Goal: Browse casually: Explore the website without a specific task or goal

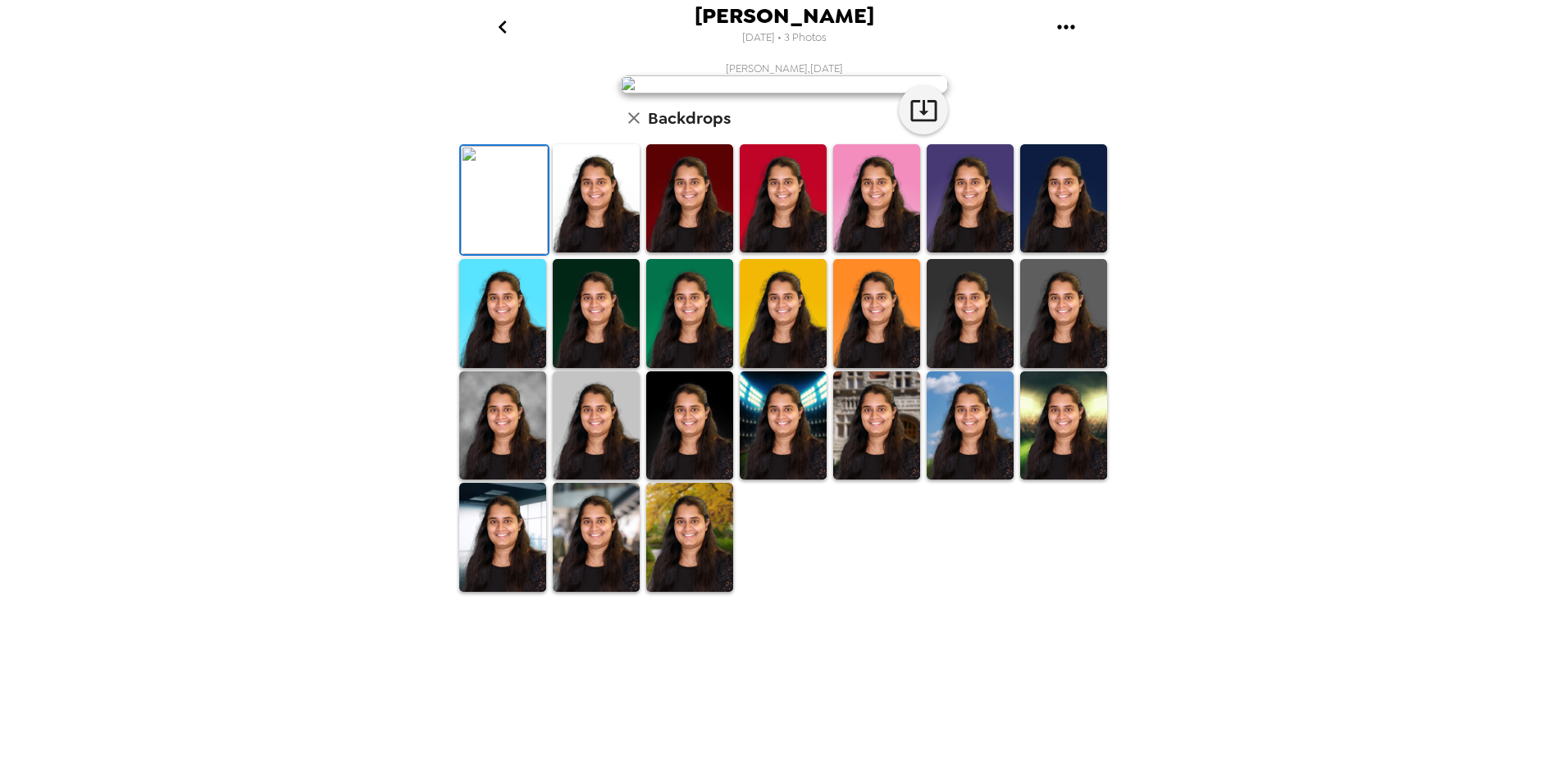
click at [604, 252] on img at bounding box center [596, 198] width 87 height 108
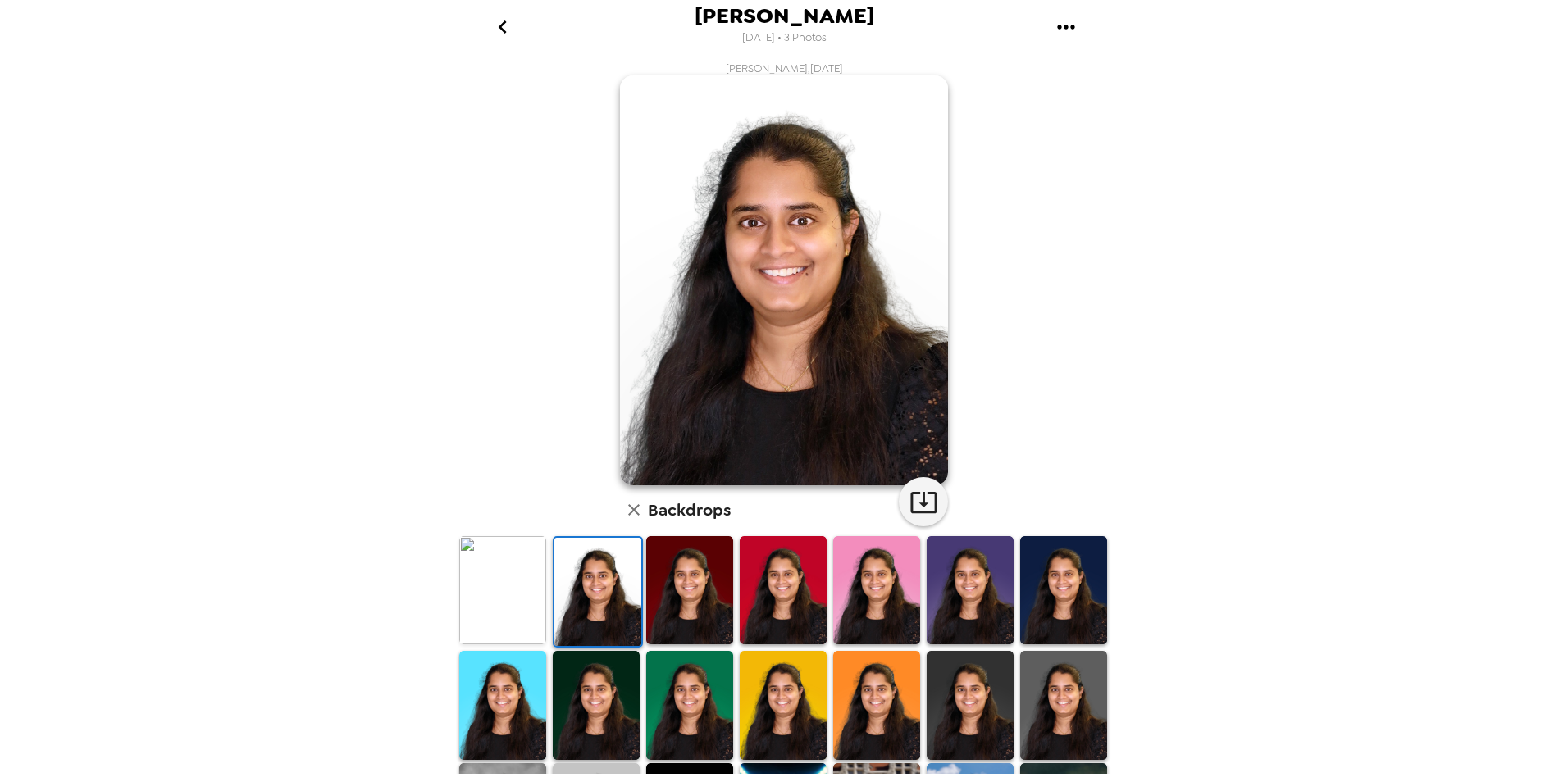
click at [687, 591] on img at bounding box center [690, 590] width 87 height 108
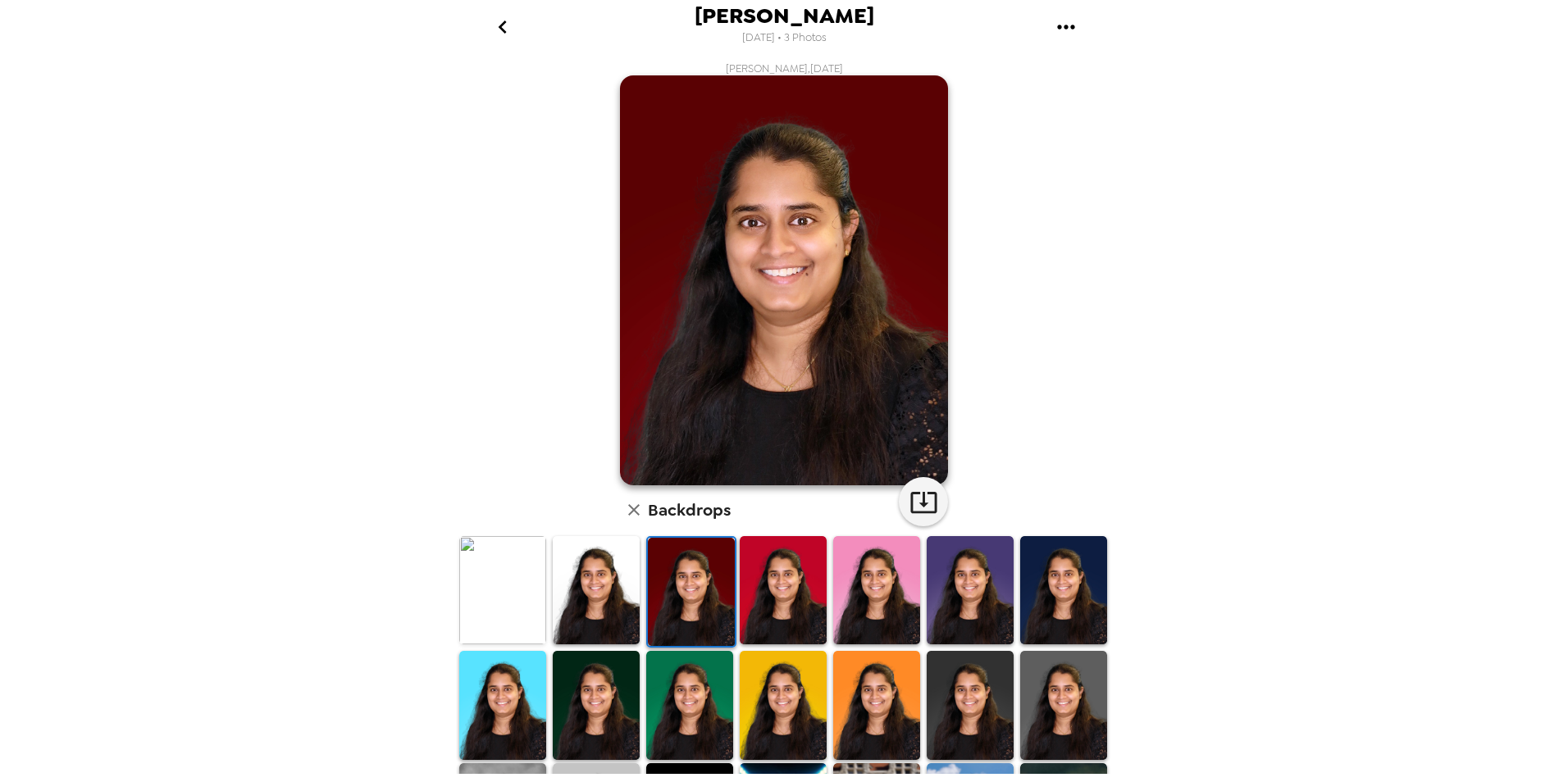
click at [760, 593] on img at bounding box center [783, 590] width 87 height 108
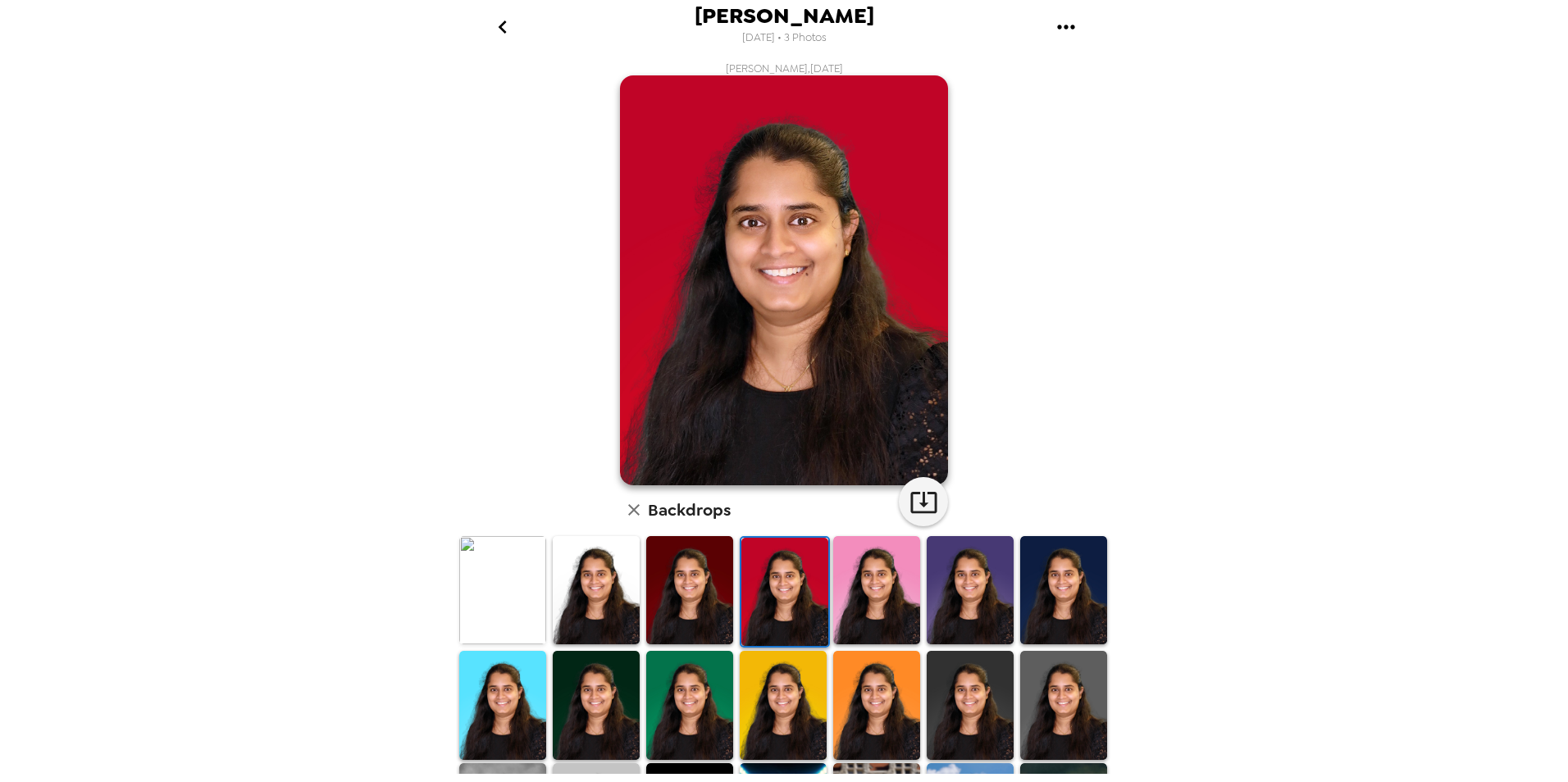
click at [864, 591] on img at bounding box center [876, 590] width 87 height 108
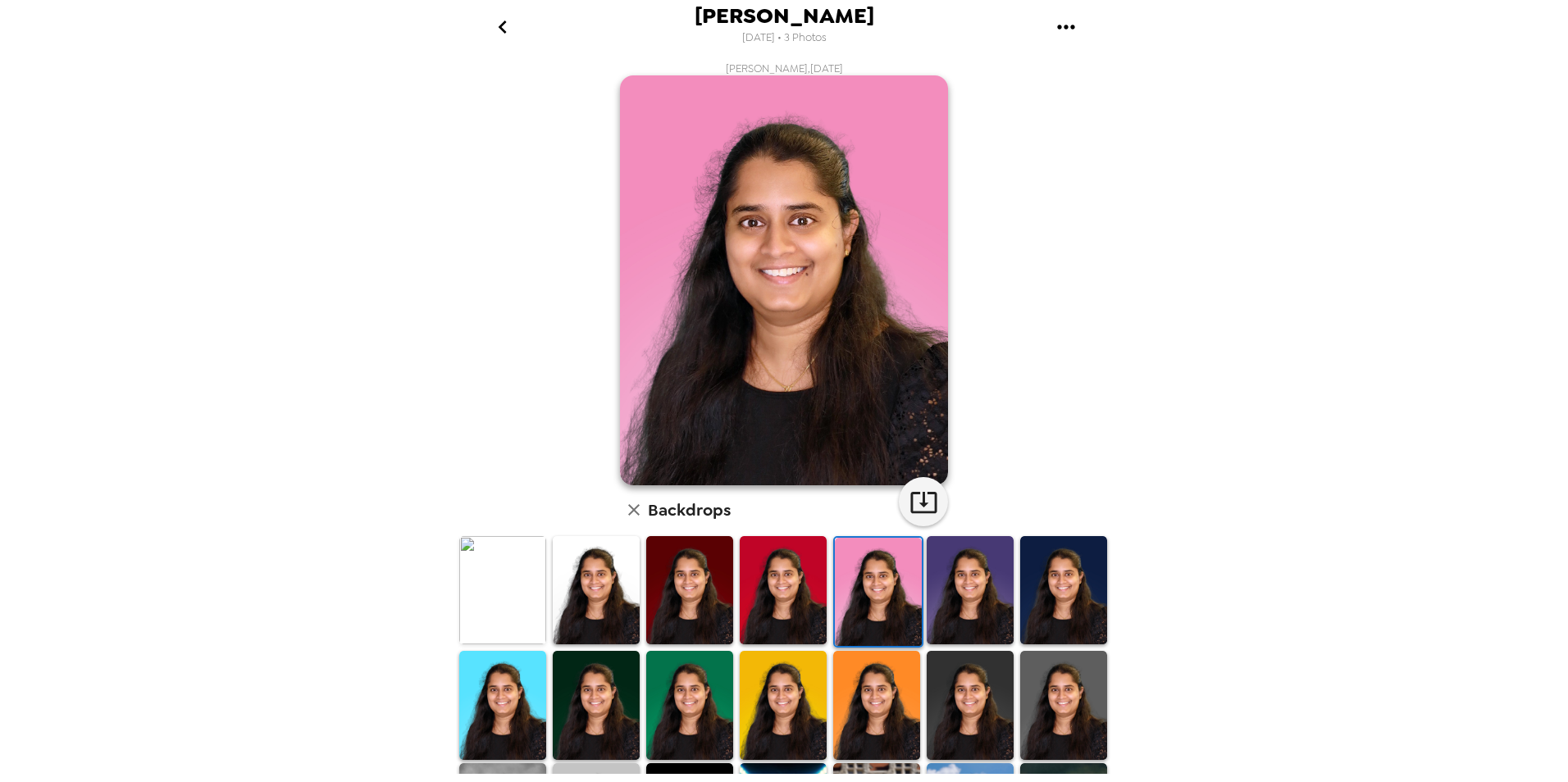
click at [949, 591] on img at bounding box center [970, 590] width 87 height 108
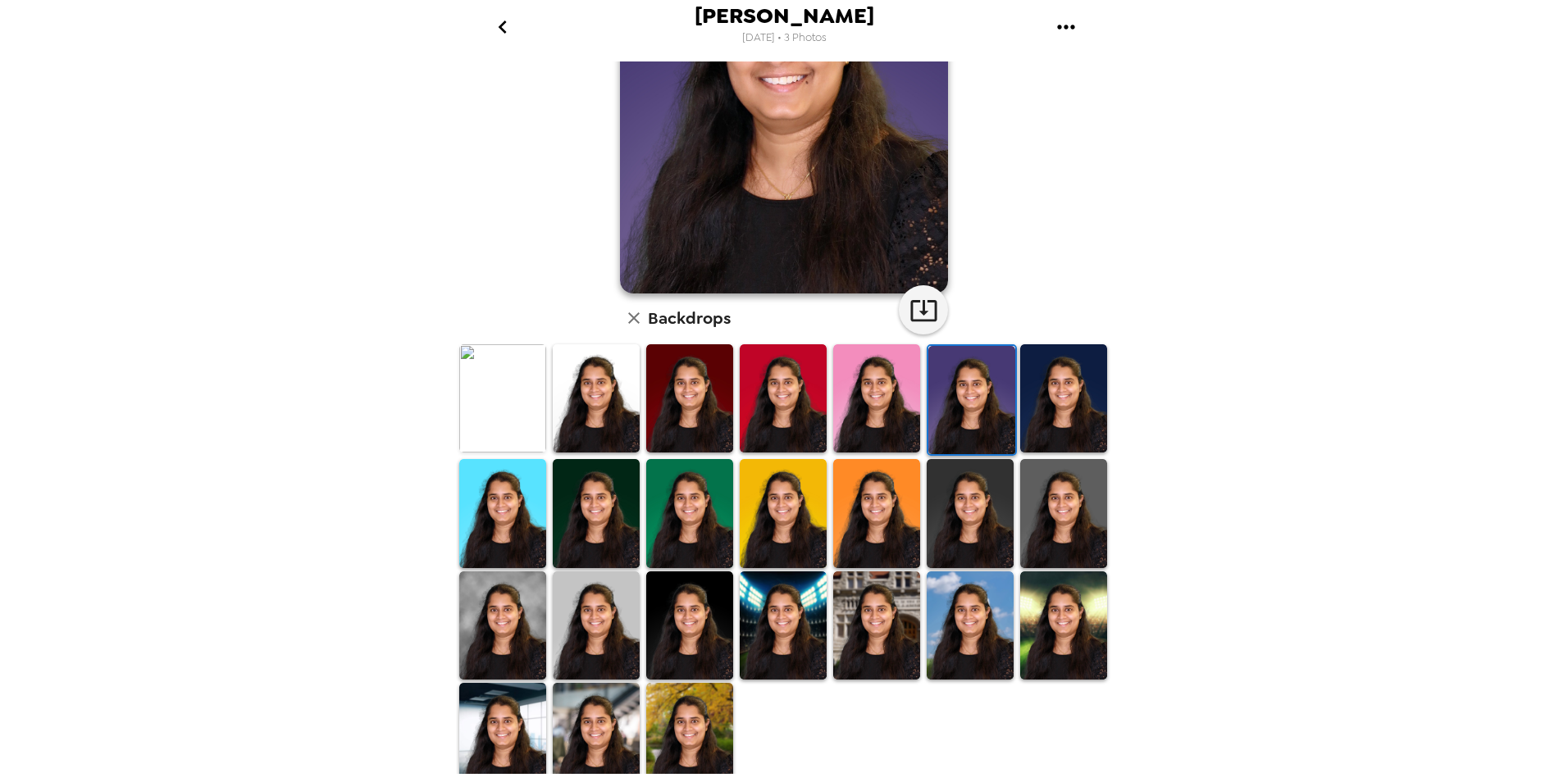
scroll to position [202, 0]
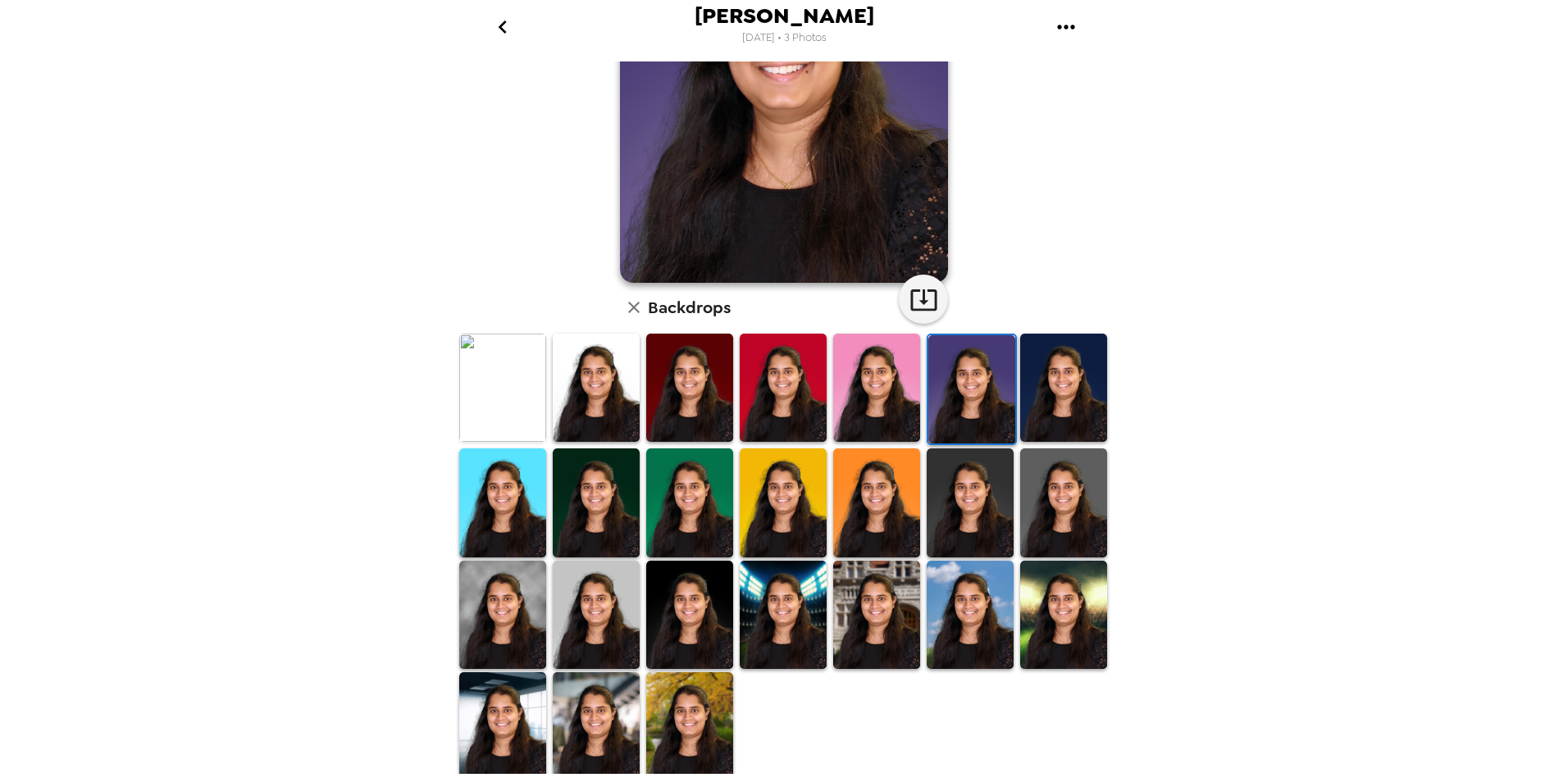
click at [583, 598] on img at bounding box center [596, 615] width 87 height 108
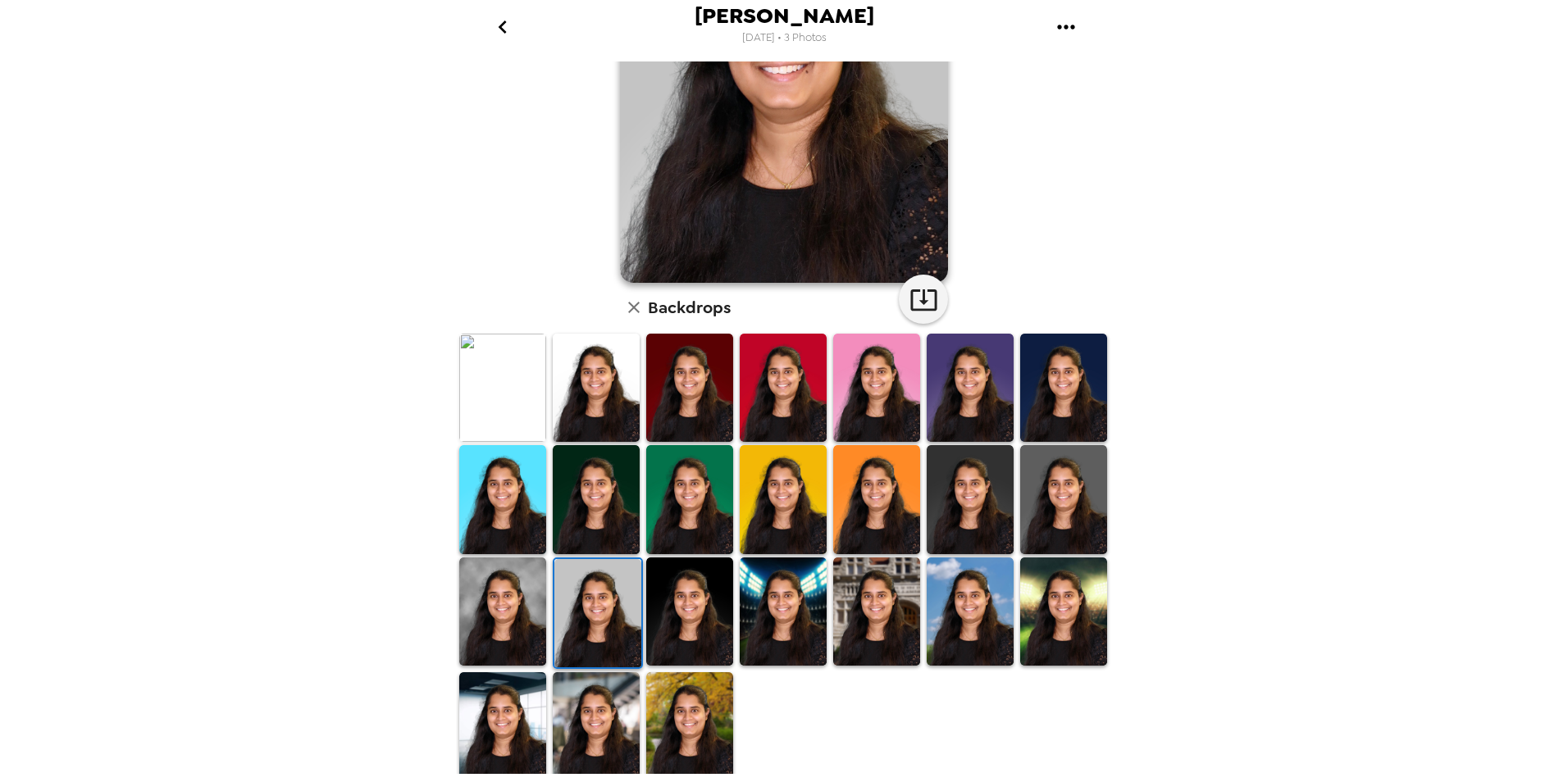
click at [682, 705] on img at bounding box center [690, 726] width 87 height 108
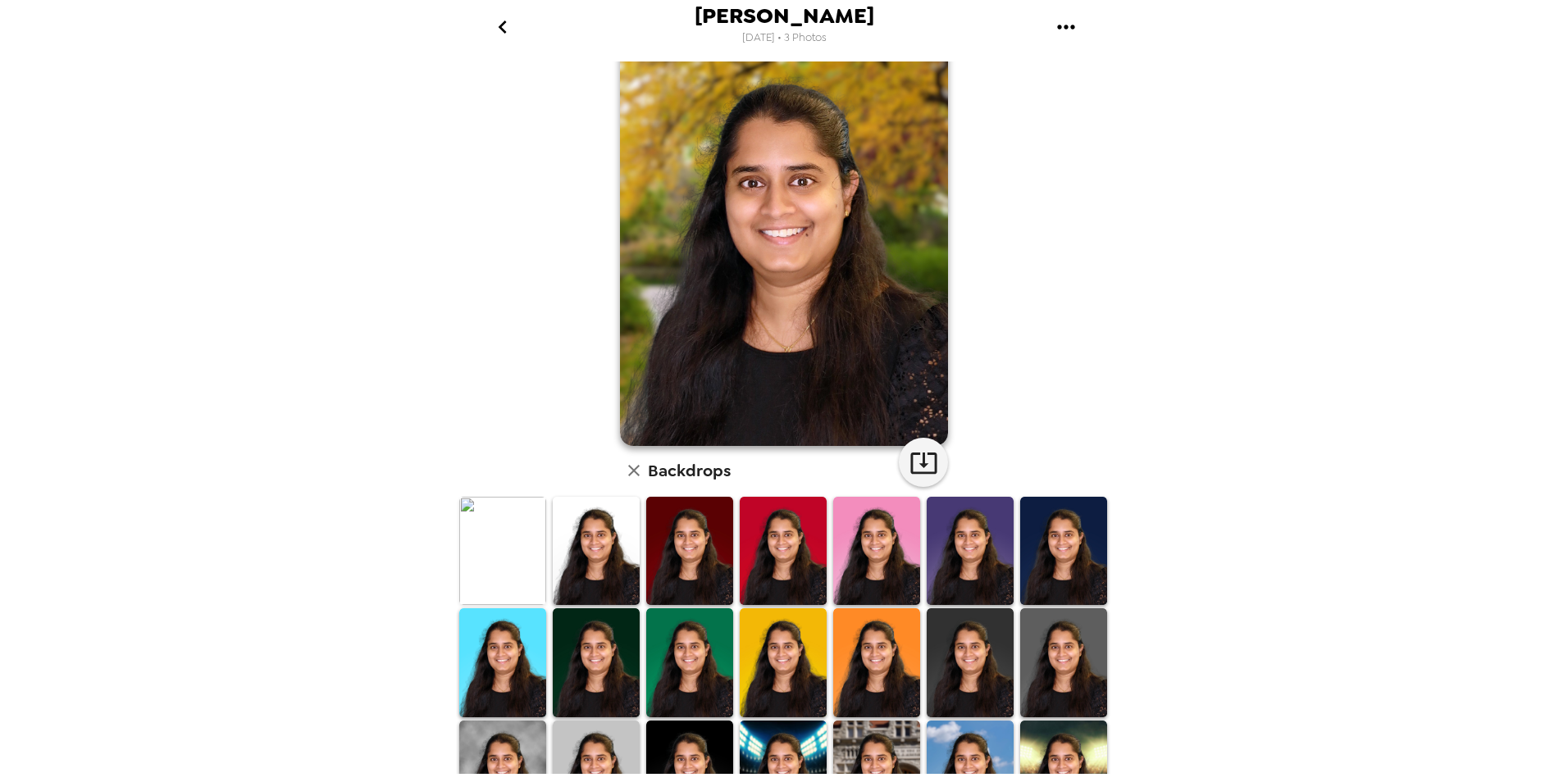
scroll to position [39, 0]
click at [1060, 28] on icon "gallery menu" at bounding box center [1065, 27] width 18 height 4
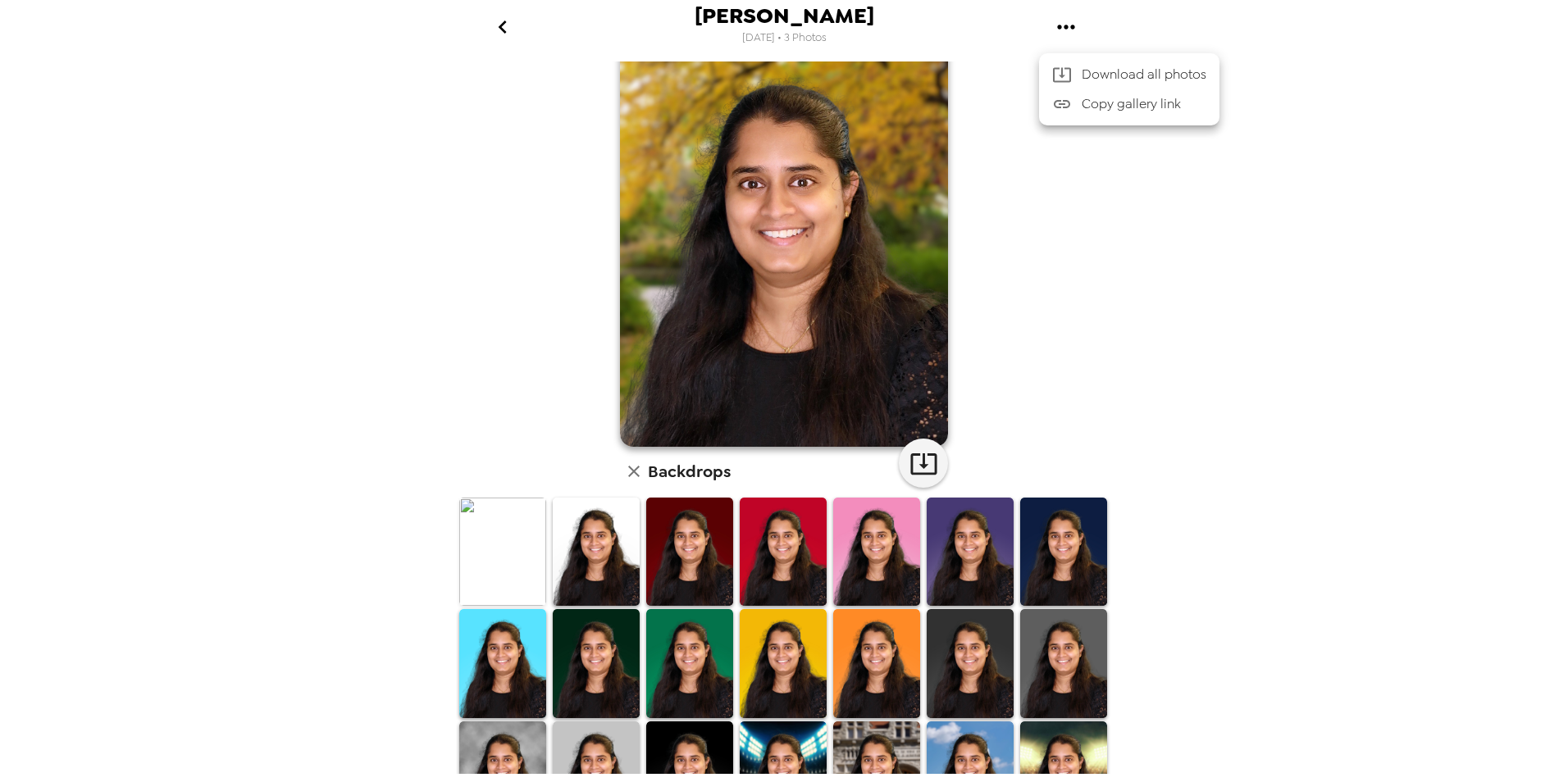
click at [1061, 70] on icon at bounding box center [1062, 76] width 18 height 15
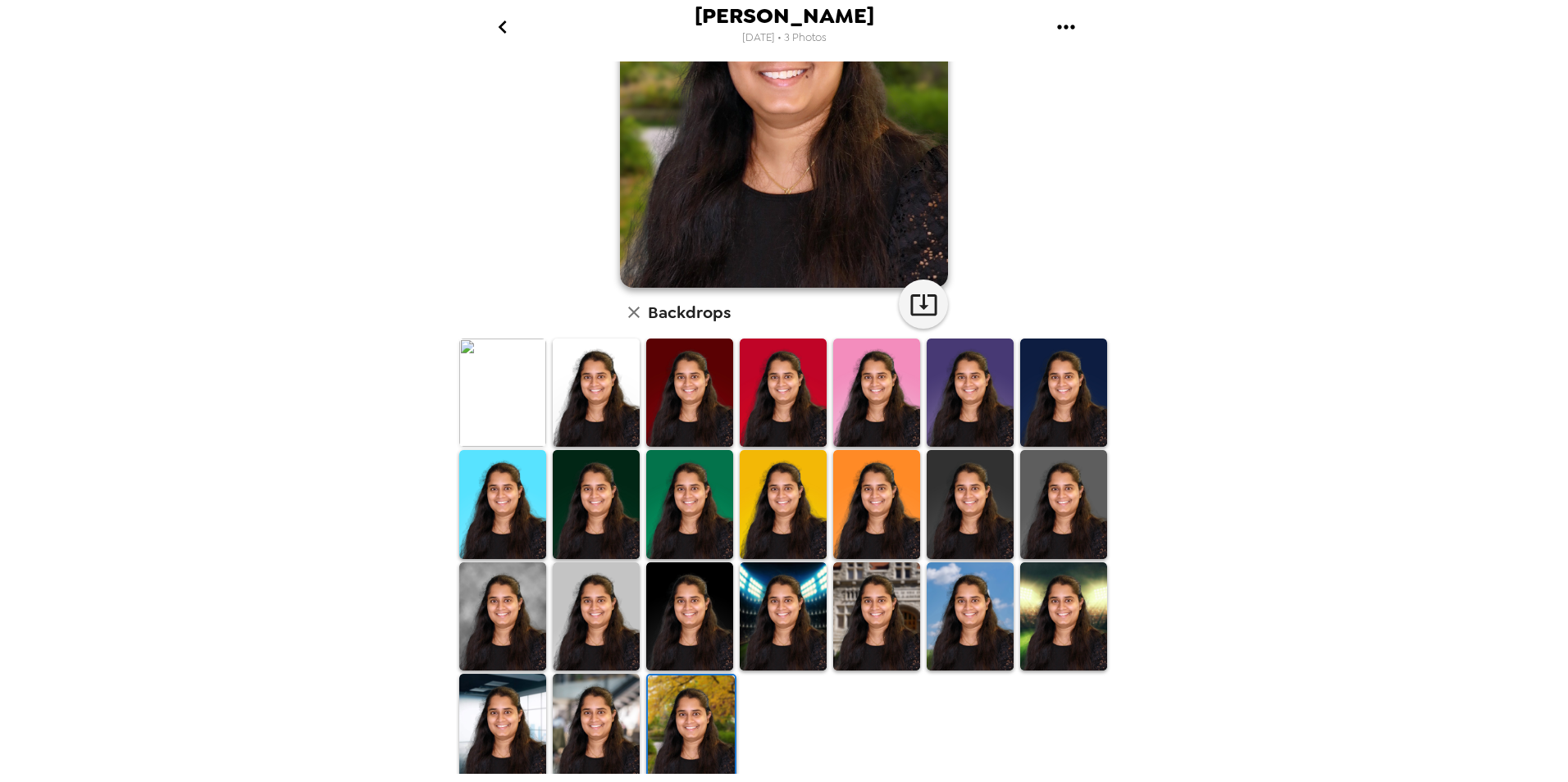
scroll to position [202, 0]
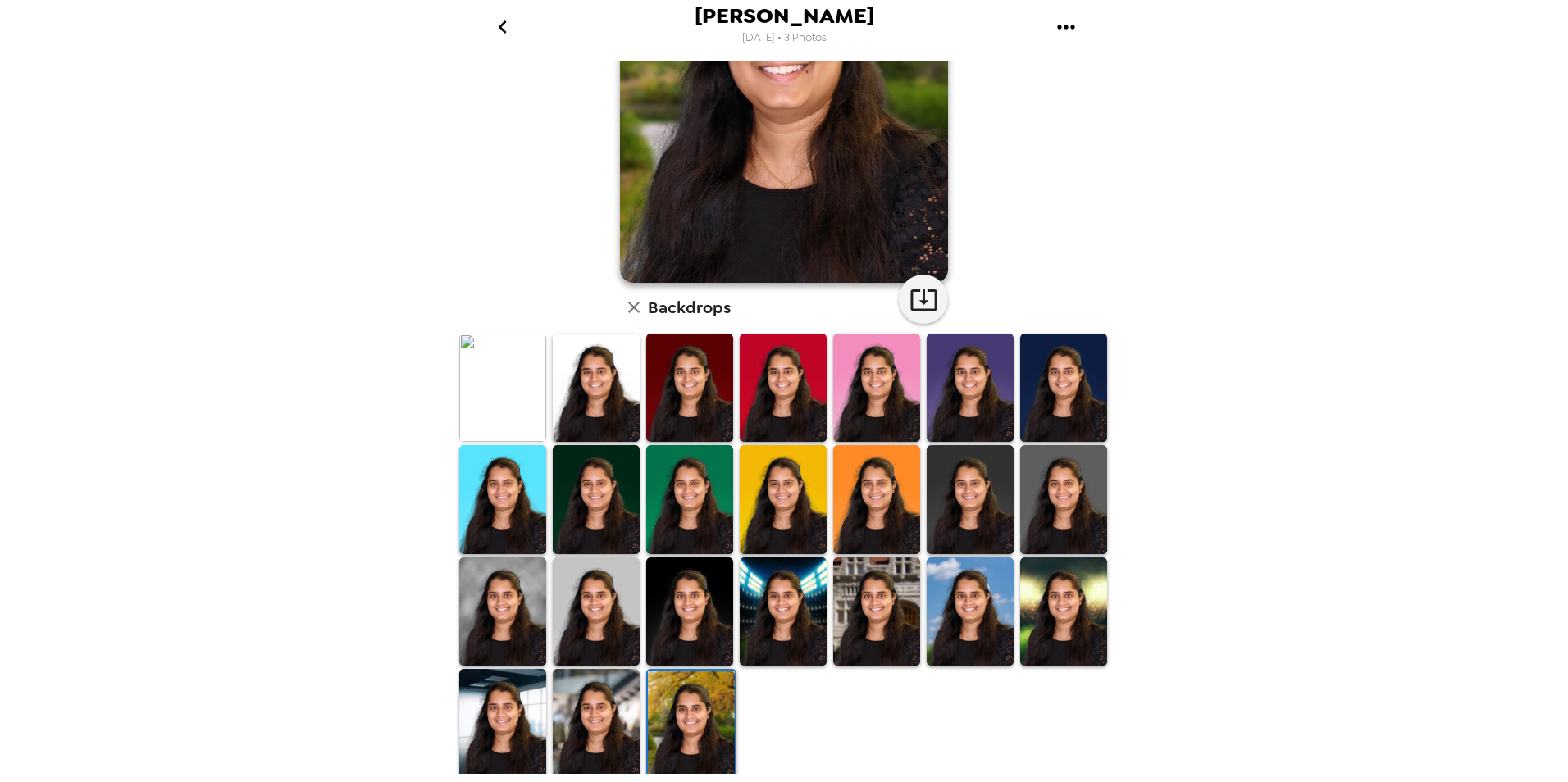
click at [1042, 480] on img at bounding box center [1063, 499] width 87 height 108
click at [516, 593] on img at bounding box center [503, 611] width 87 height 108
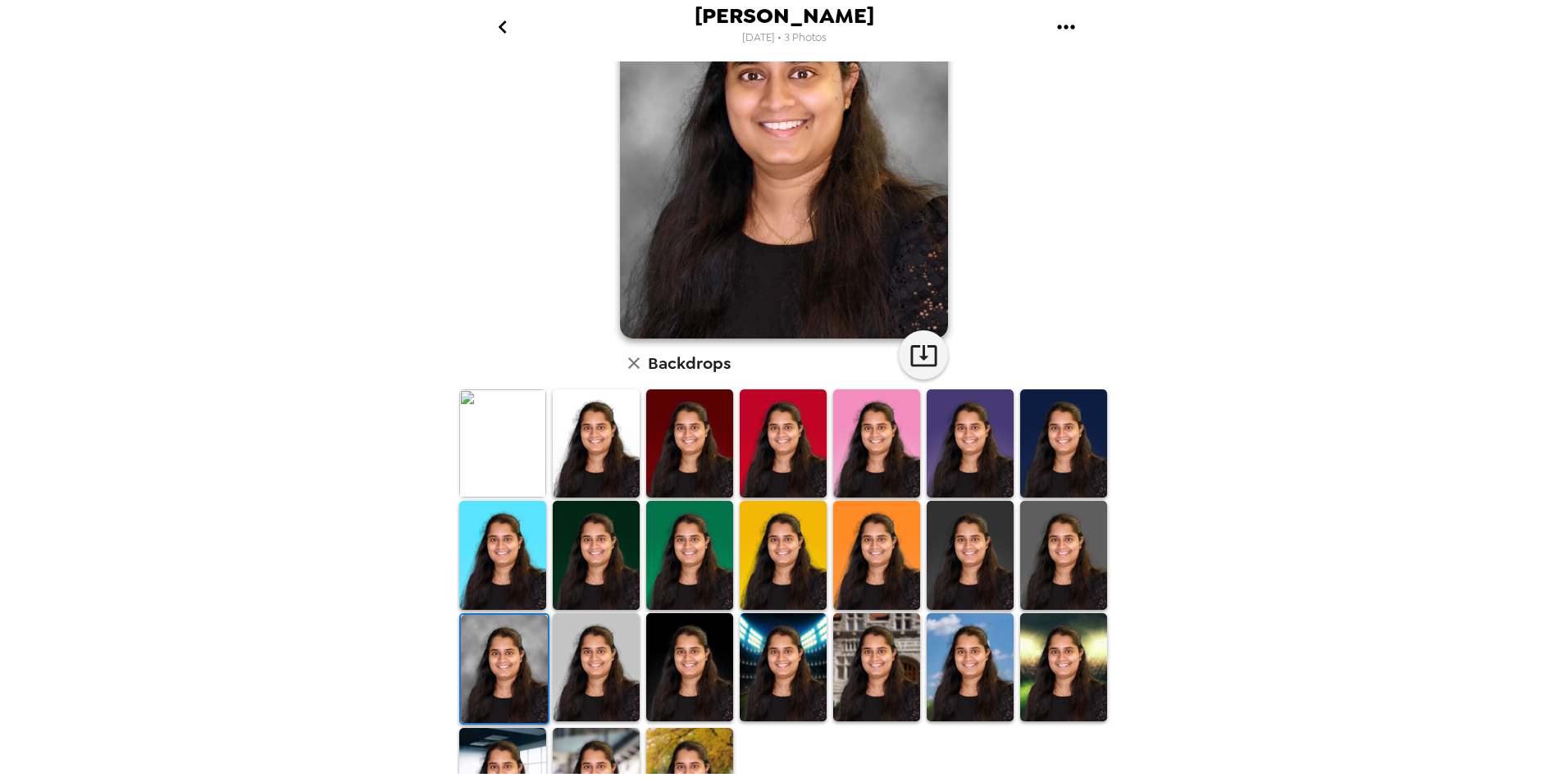
scroll to position [164, 0]
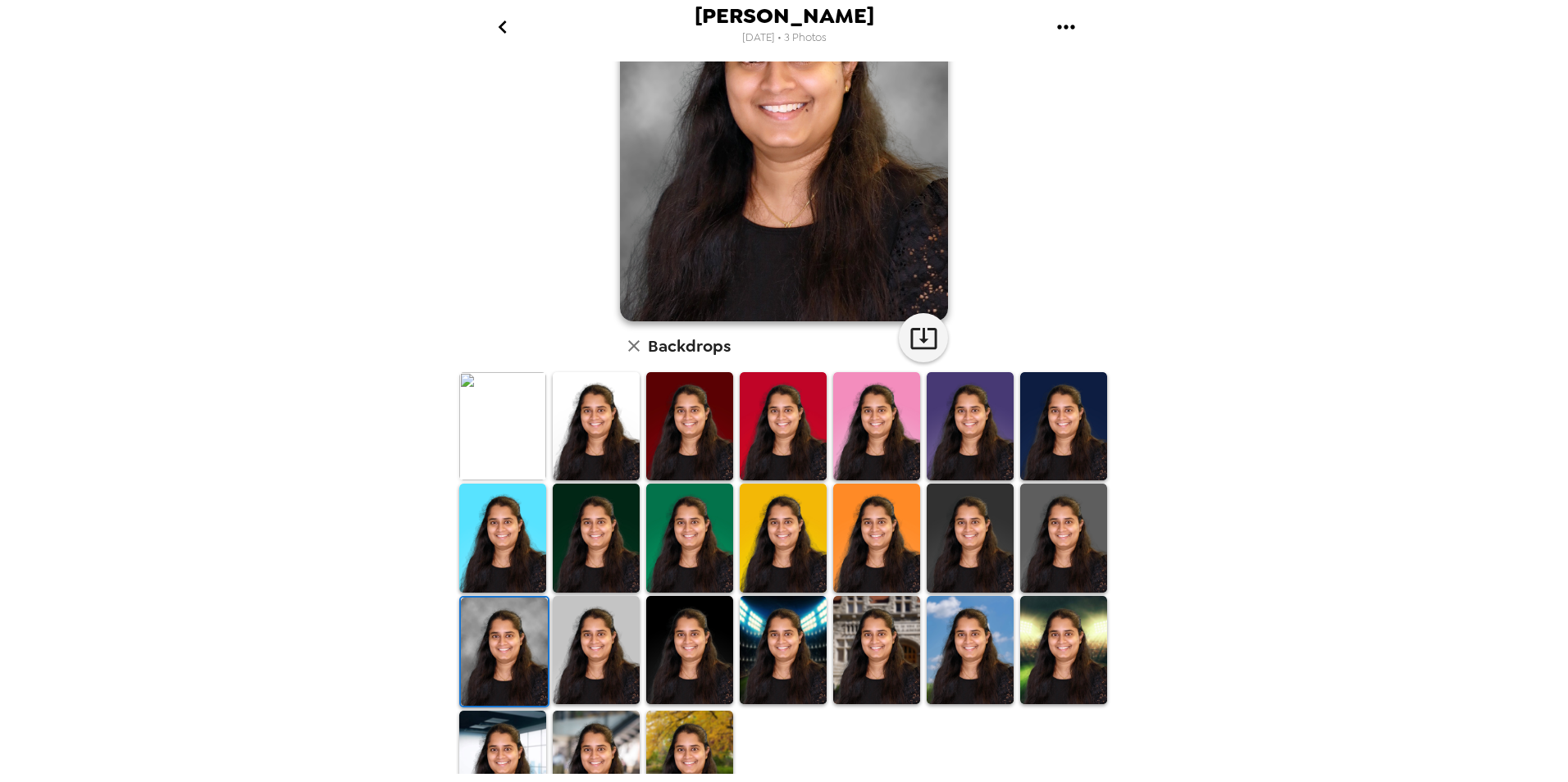
click at [610, 552] on img at bounding box center [596, 537] width 87 height 108
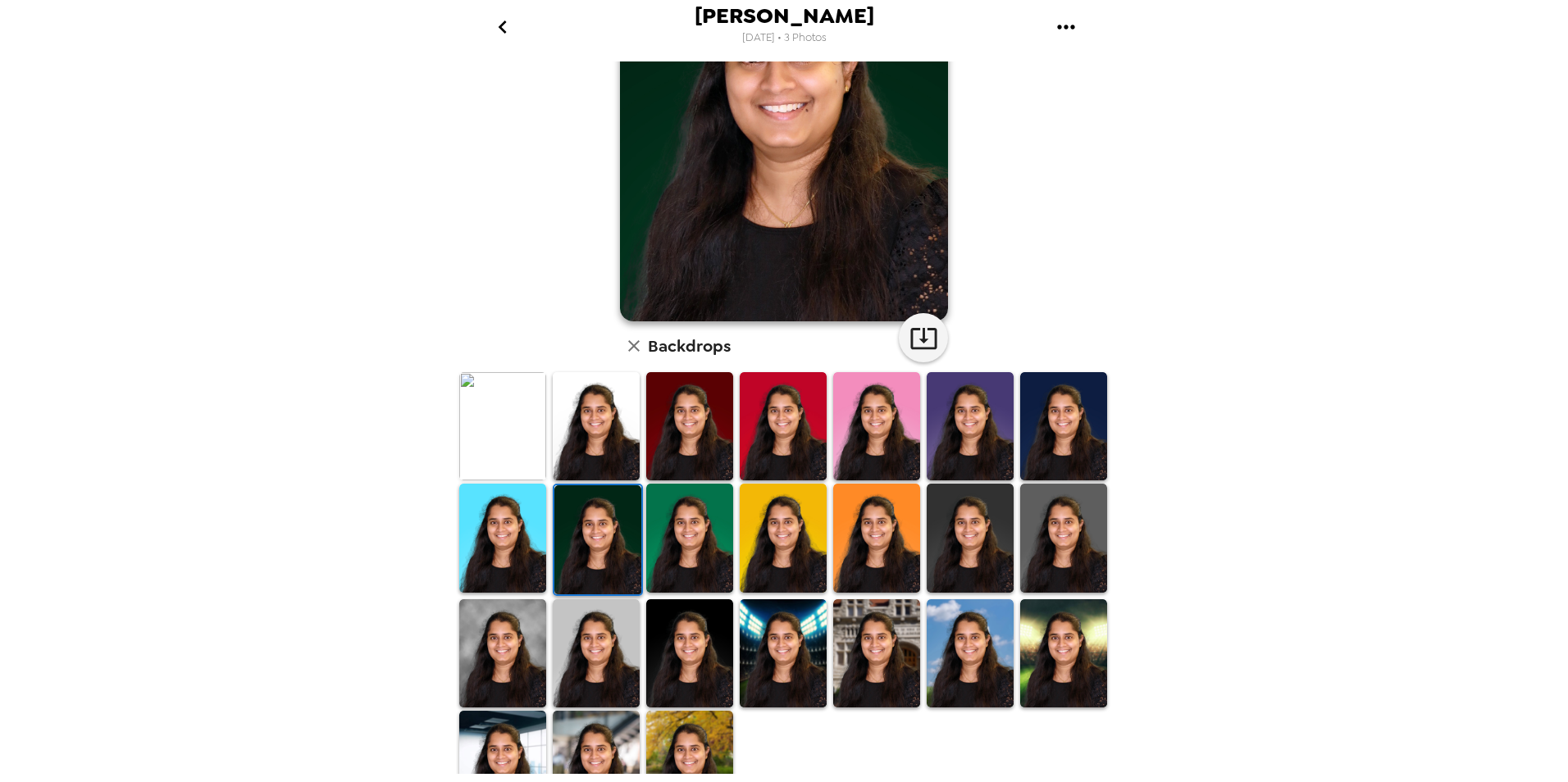
click at [606, 547] on img at bounding box center [598, 539] width 87 height 108
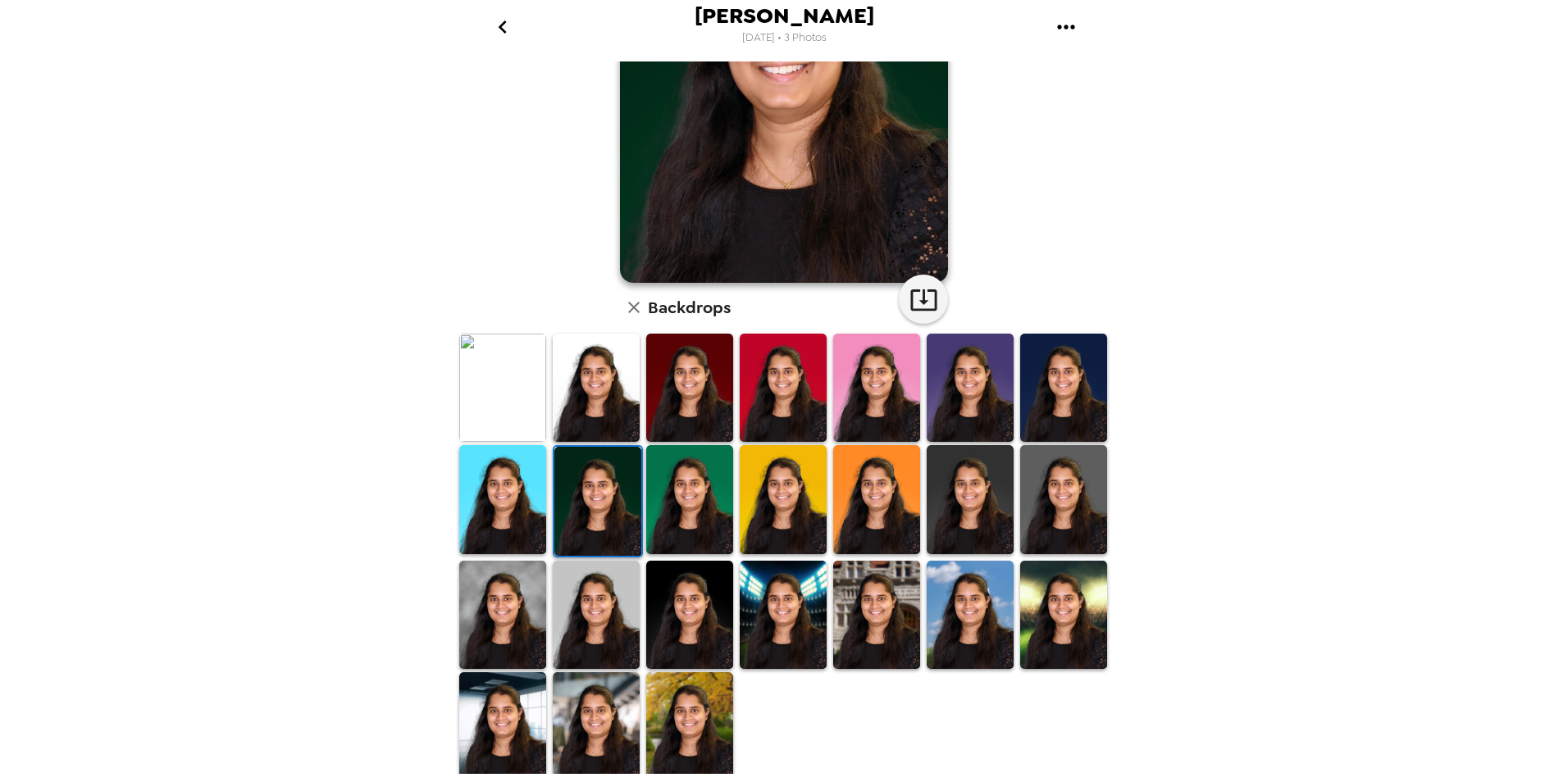
click at [581, 615] on img at bounding box center [596, 615] width 87 height 108
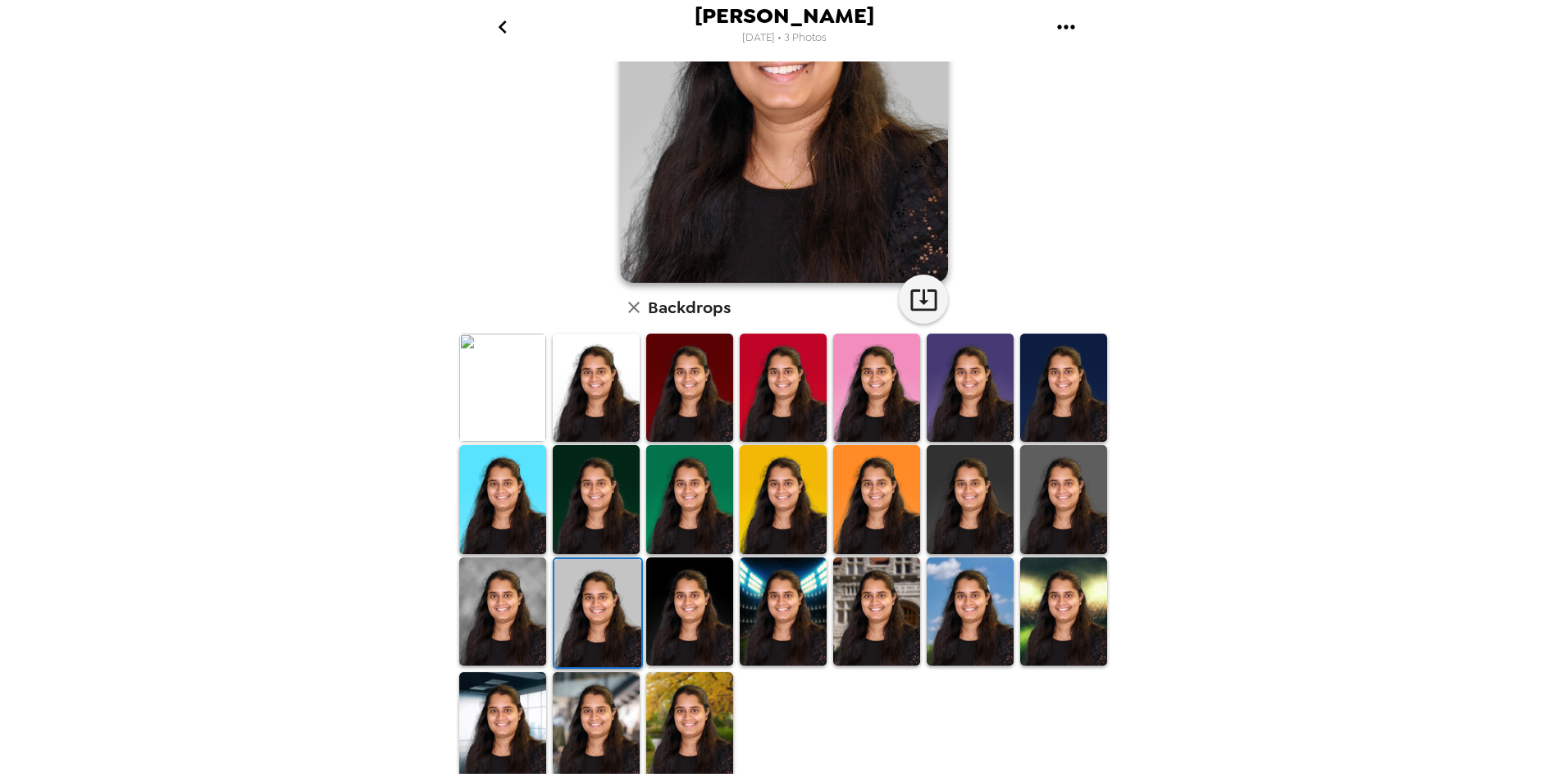
click at [678, 611] on img at bounding box center [690, 611] width 87 height 108
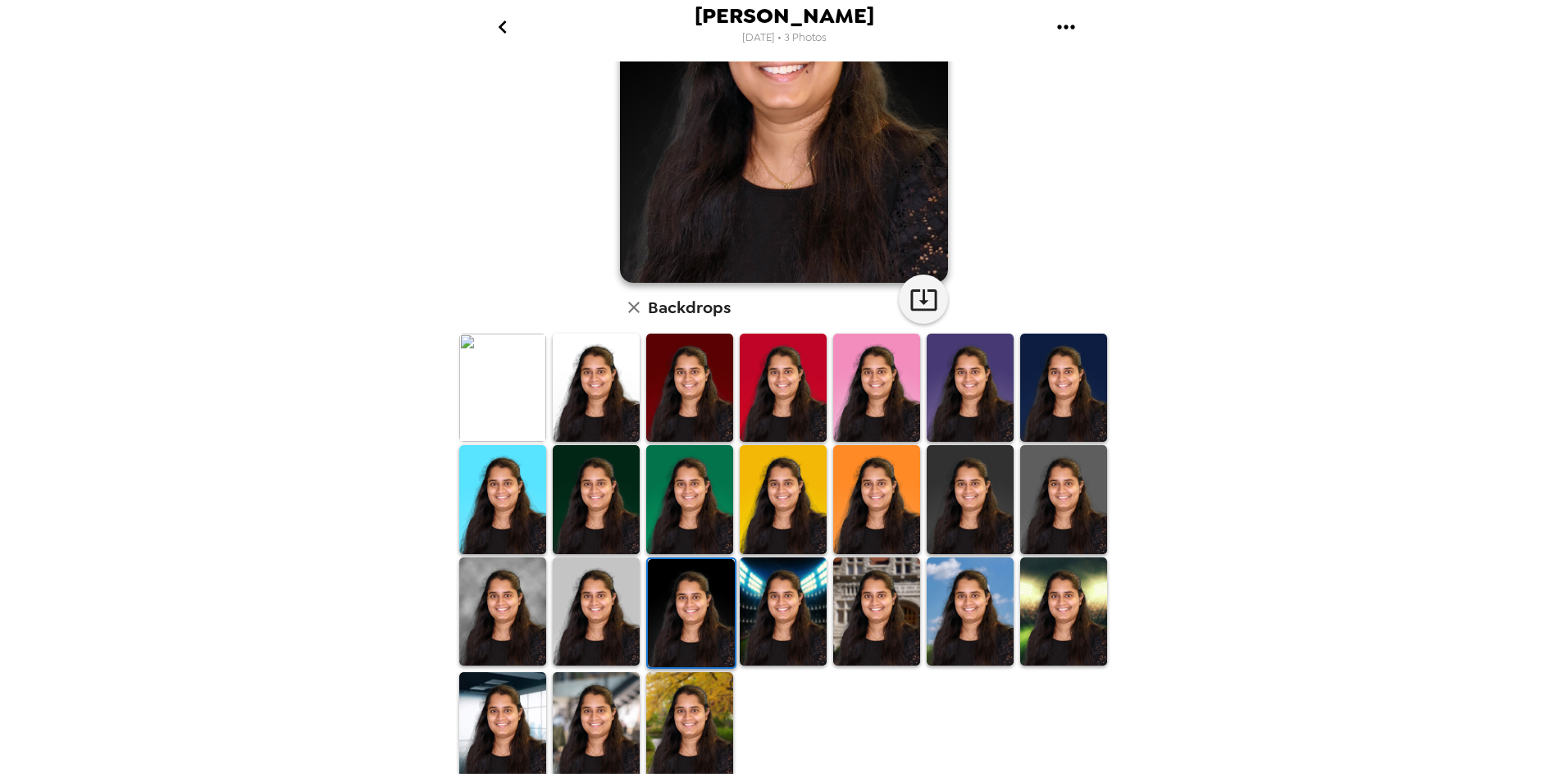
click at [681, 634] on img at bounding box center [692, 613] width 87 height 108
click at [770, 583] on img at bounding box center [783, 611] width 87 height 108
click at [775, 666] on img at bounding box center [783, 611] width 87 height 108
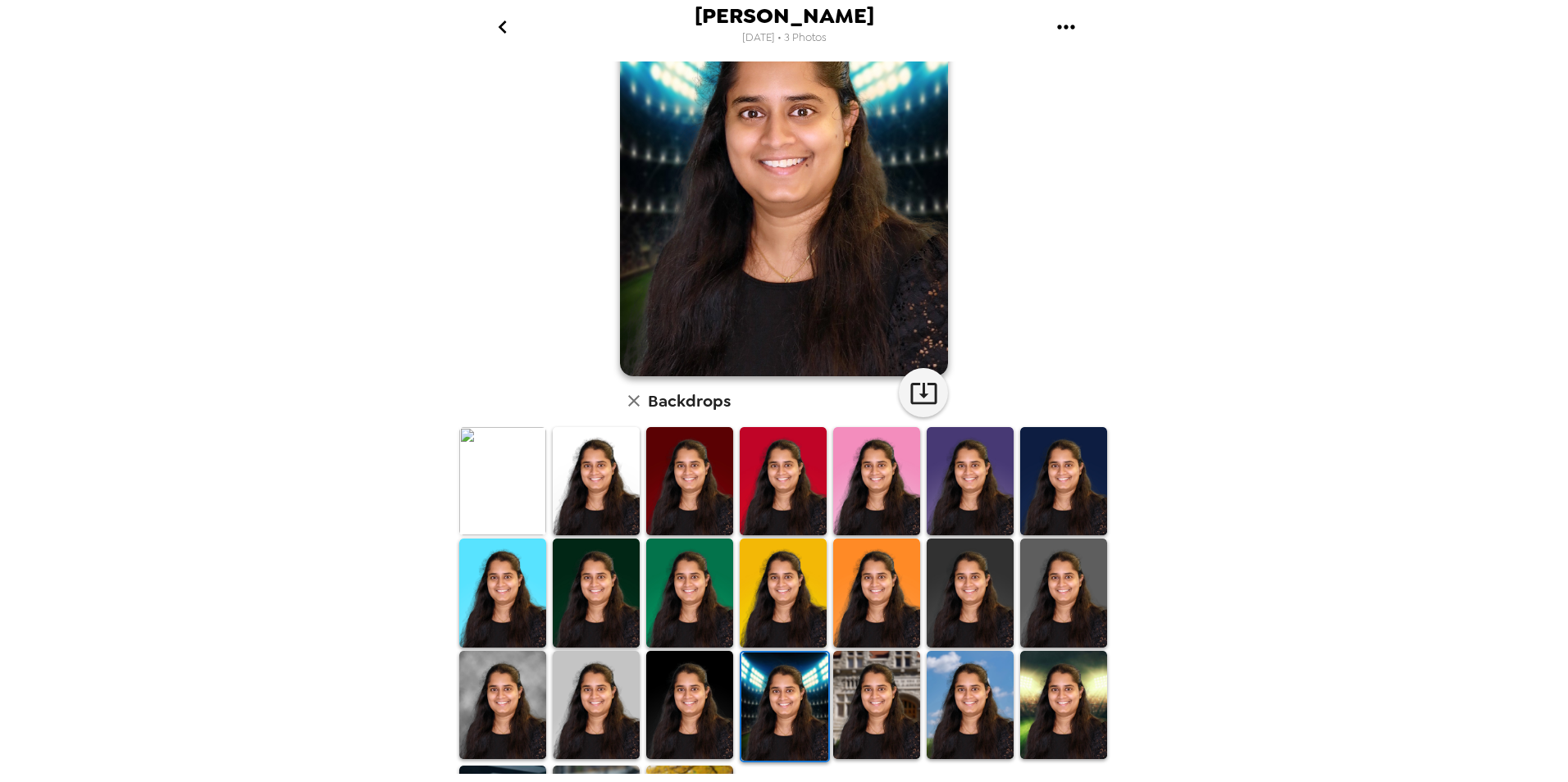
scroll to position [0, 0]
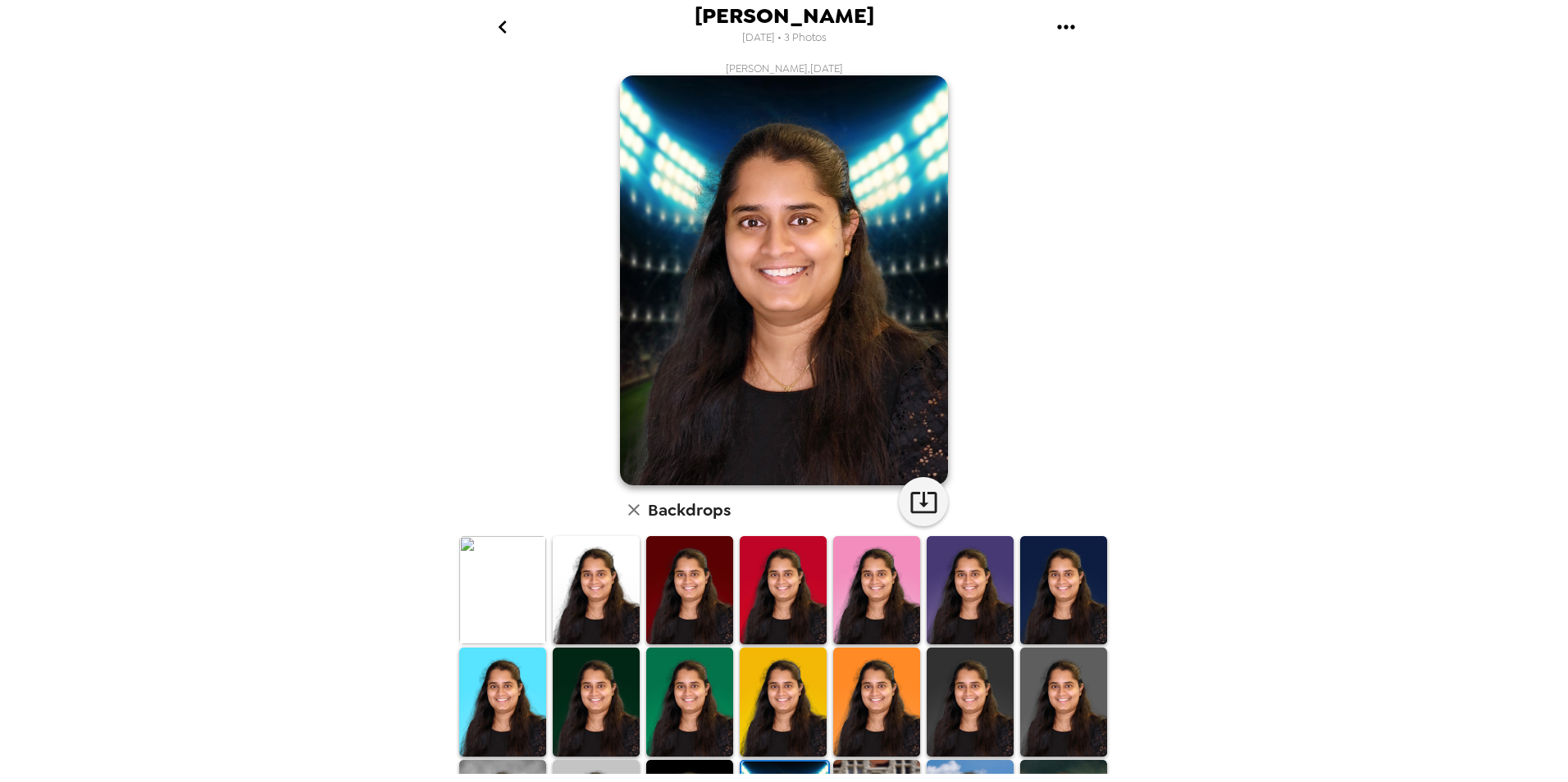
scroll to position [164, 0]
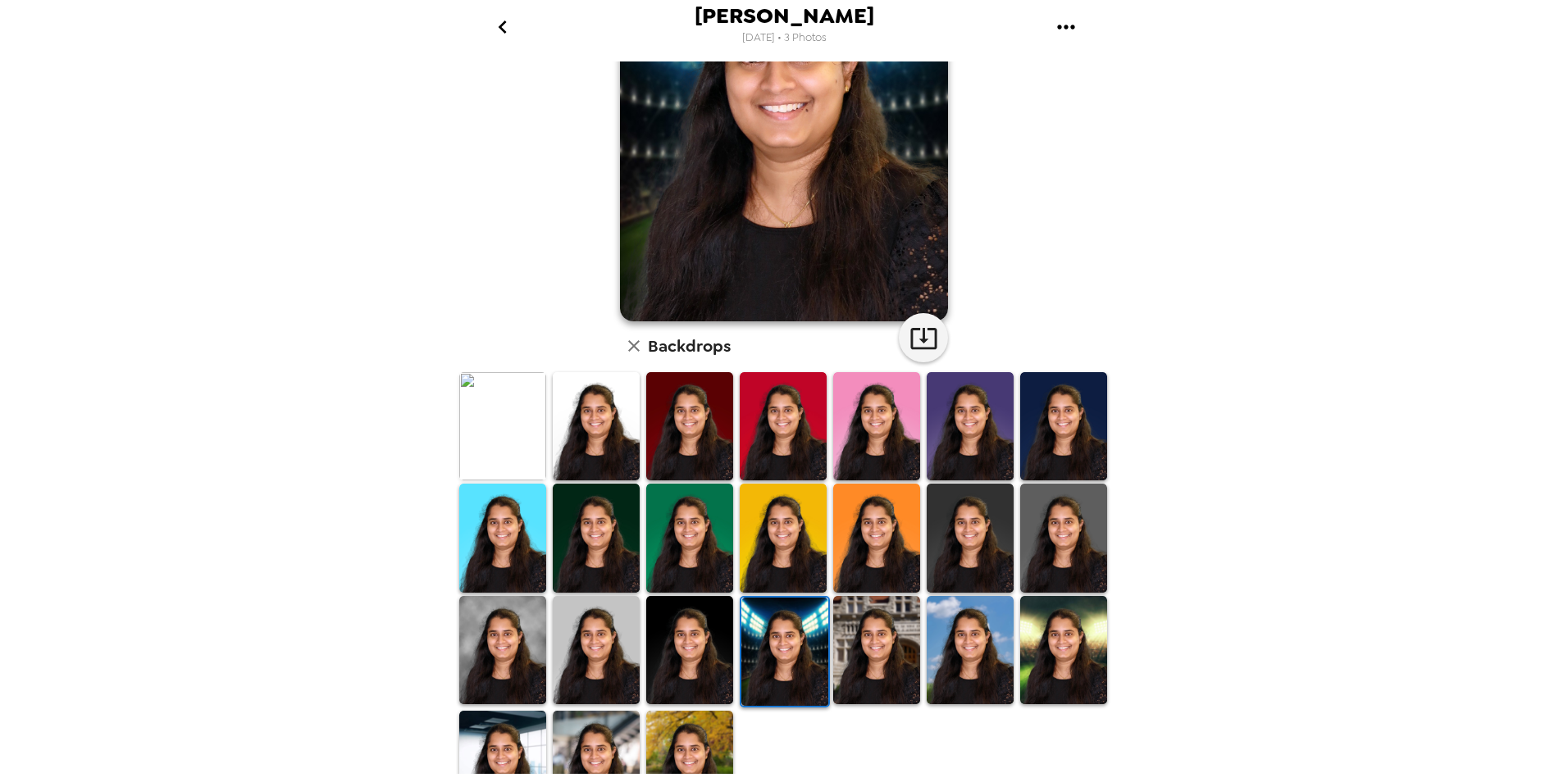
click at [866, 653] on img at bounding box center [876, 650] width 87 height 108
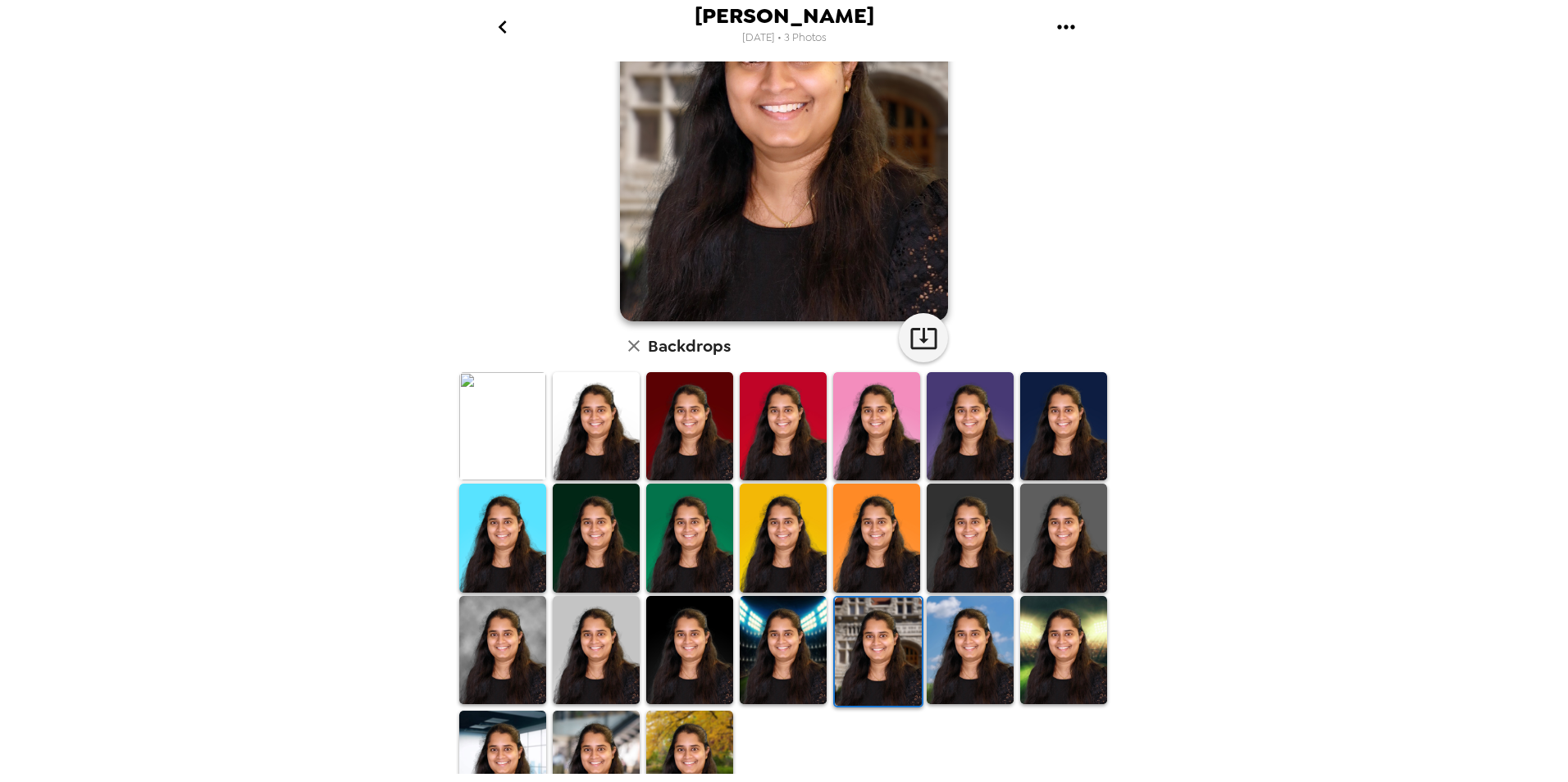
click at [851, 627] on img at bounding box center [878, 652] width 87 height 108
click at [999, 658] on img at bounding box center [970, 650] width 87 height 108
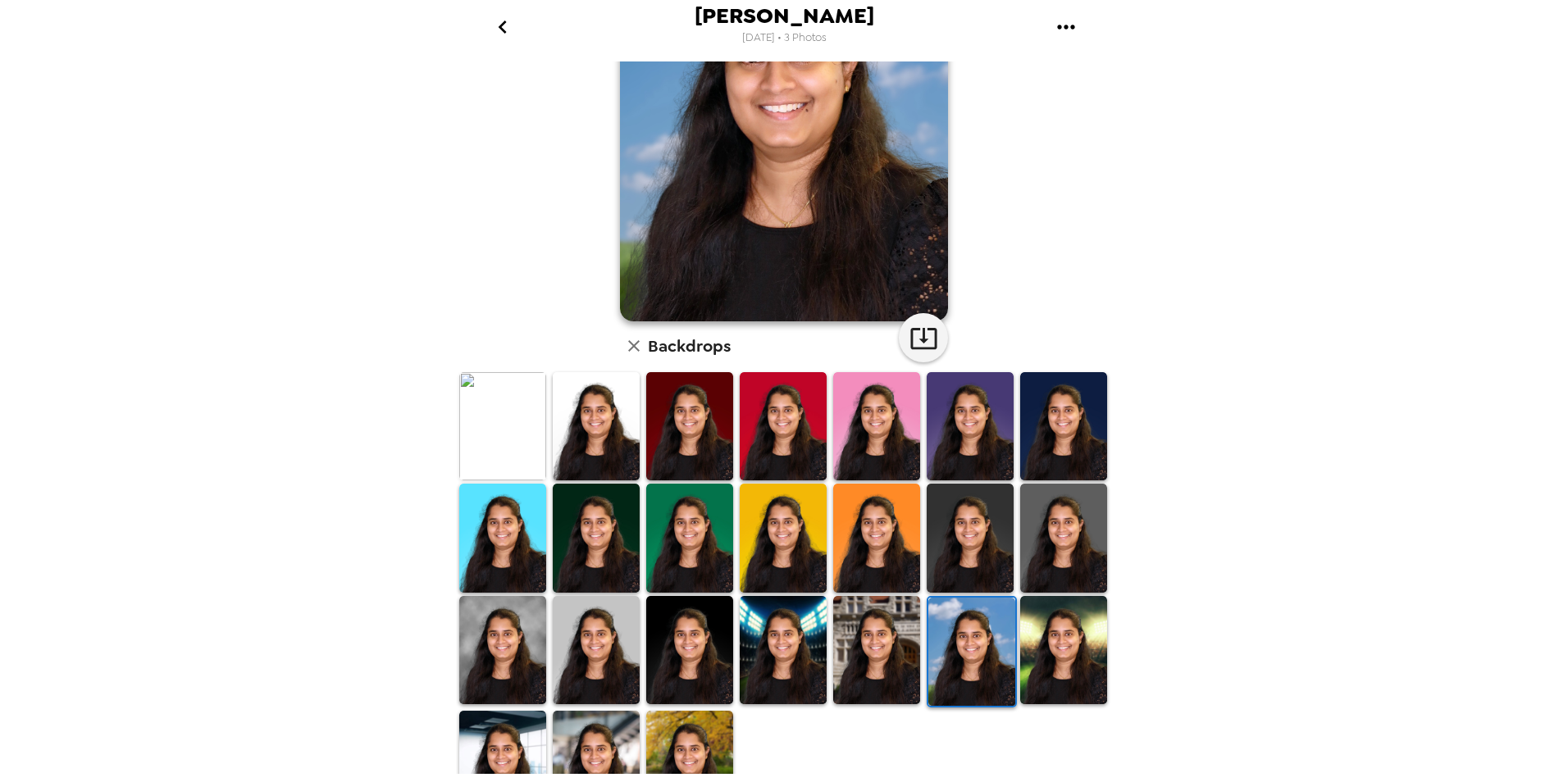
click at [893, 634] on img at bounding box center [876, 650] width 87 height 108
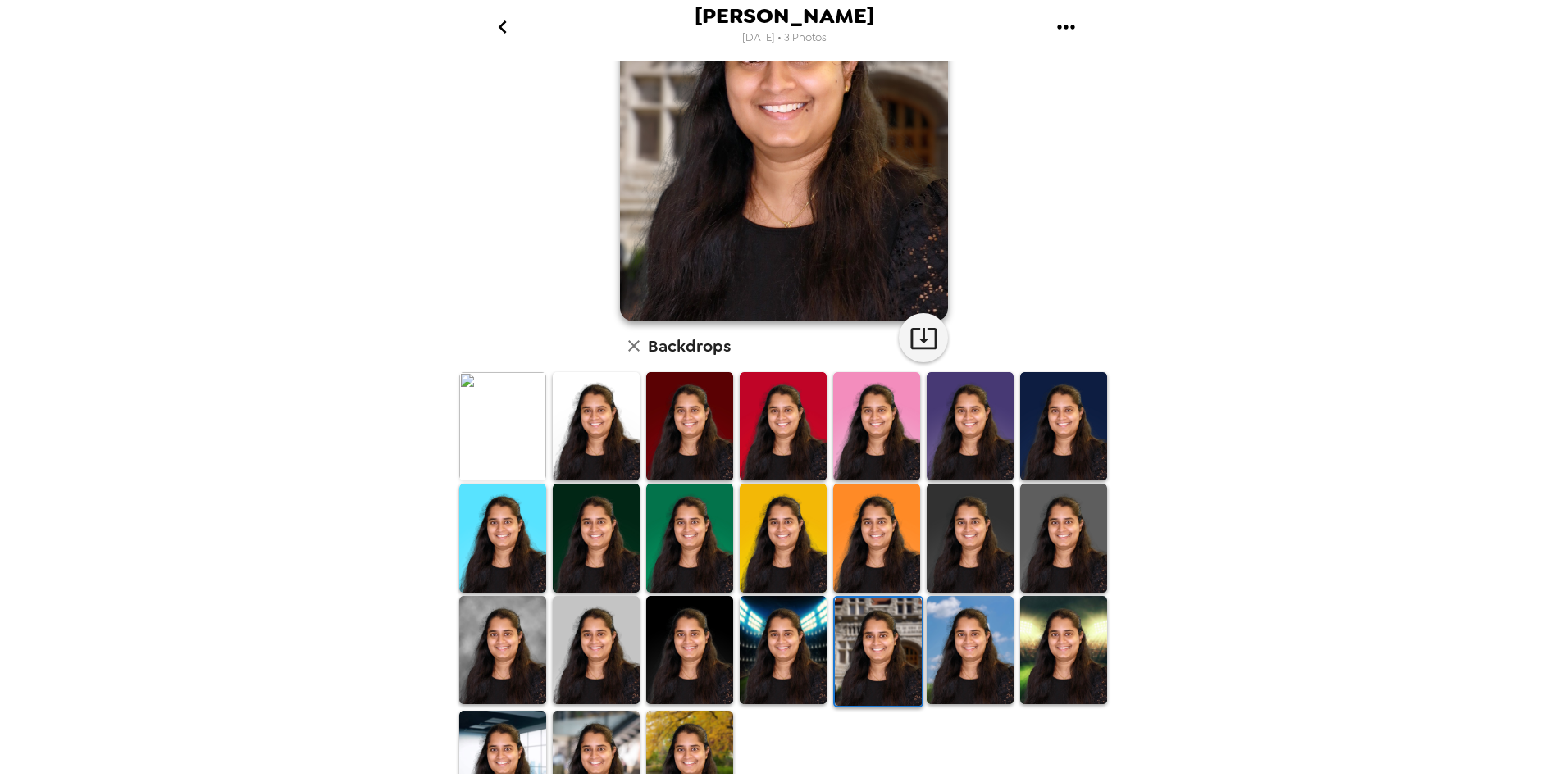
drag, startPoint x: 1038, startPoint y: 639, endPoint x: 1049, endPoint y: 617, distance: 24.6
click at [1039, 637] on img at bounding box center [1063, 650] width 87 height 108
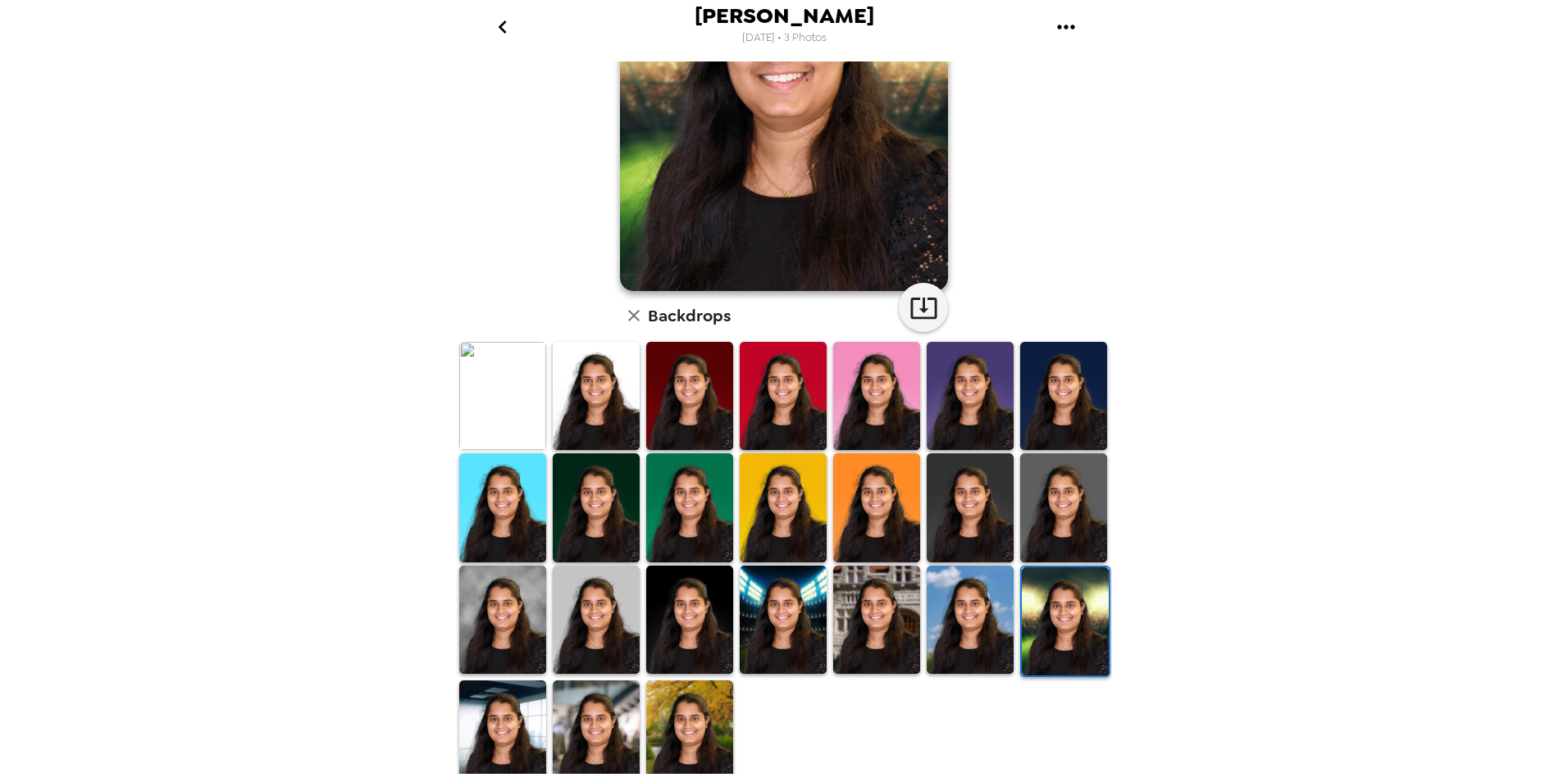
scroll to position [202, 0]
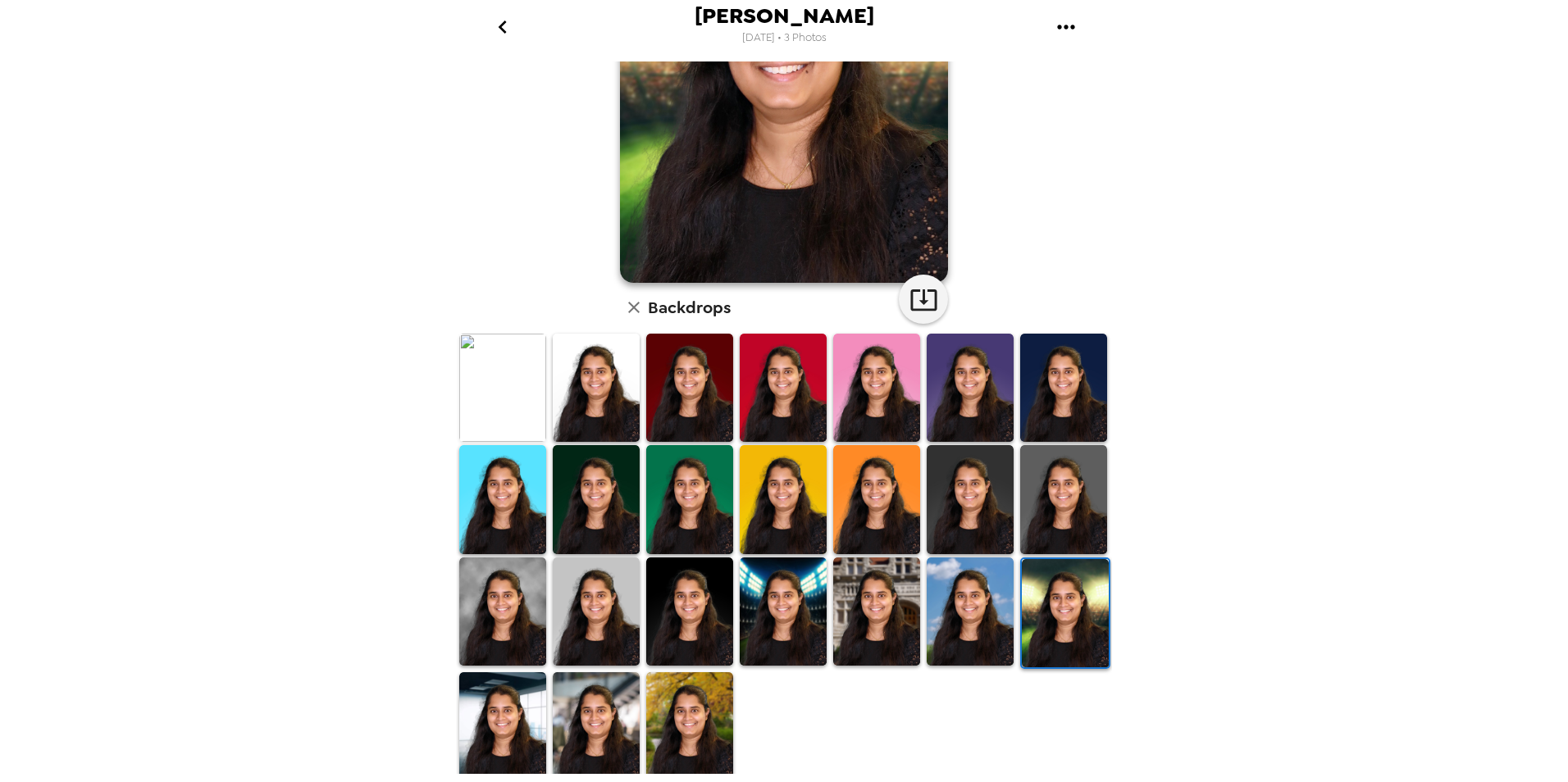
drag, startPoint x: 519, startPoint y: 719, endPoint x: 670, endPoint y: 781, distance: 163.2
click at [519, 719] on img at bounding box center [503, 726] width 87 height 108
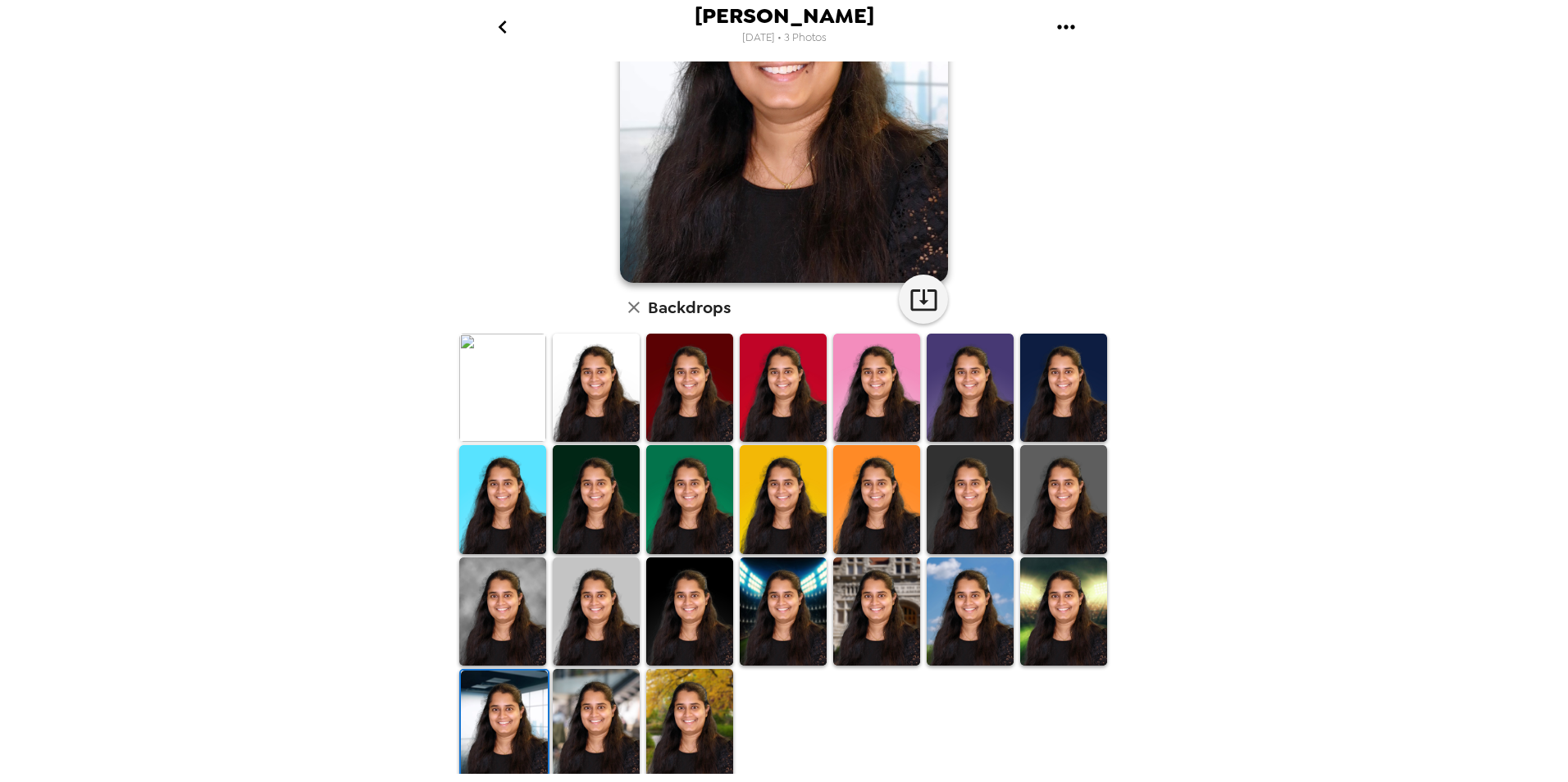
click at [610, 693] on img at bounding box center [596, 723] width 87 height 108
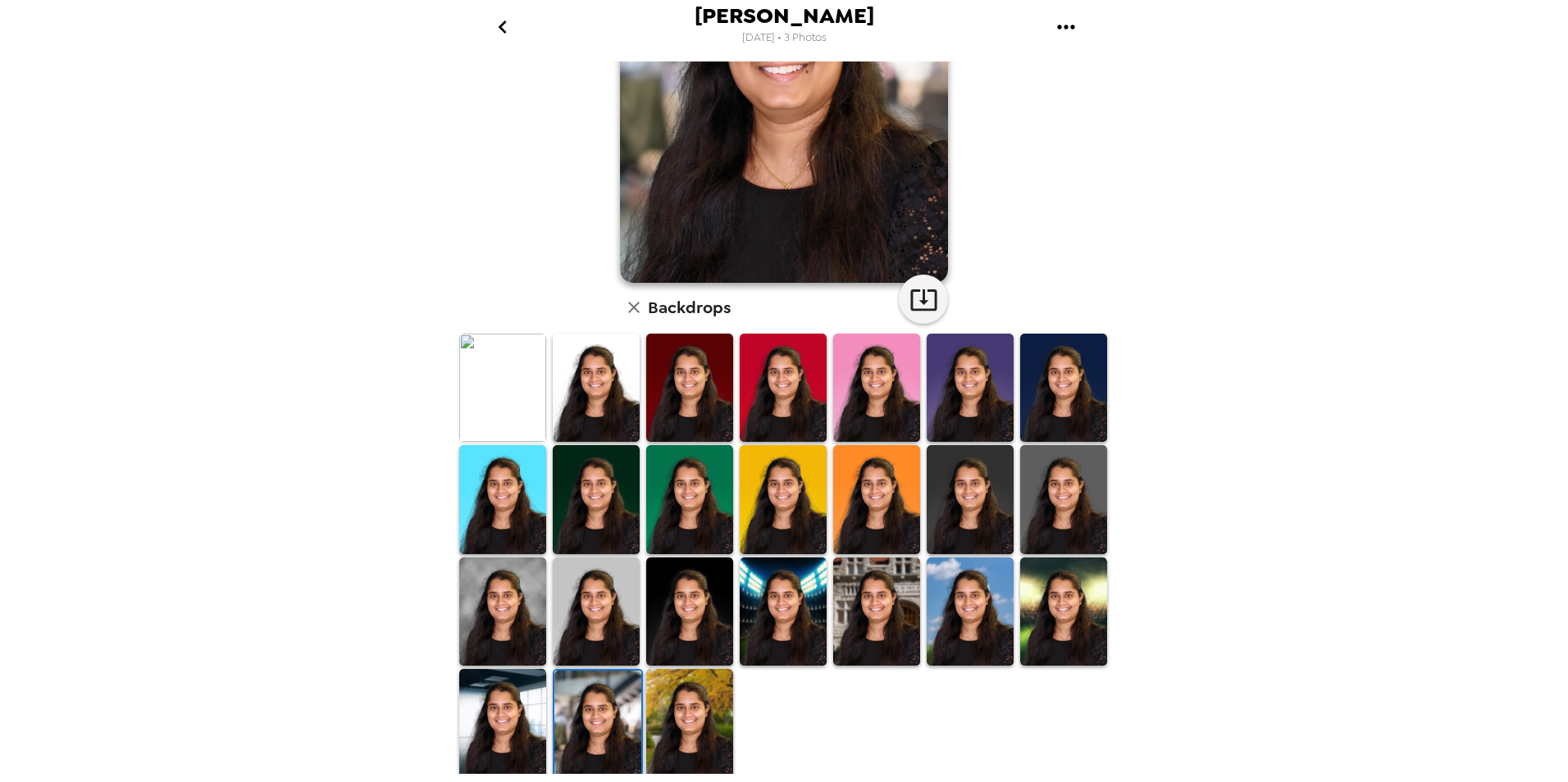
click at [692, 698] on img at bounding box center [690, 723] width 87 height 108
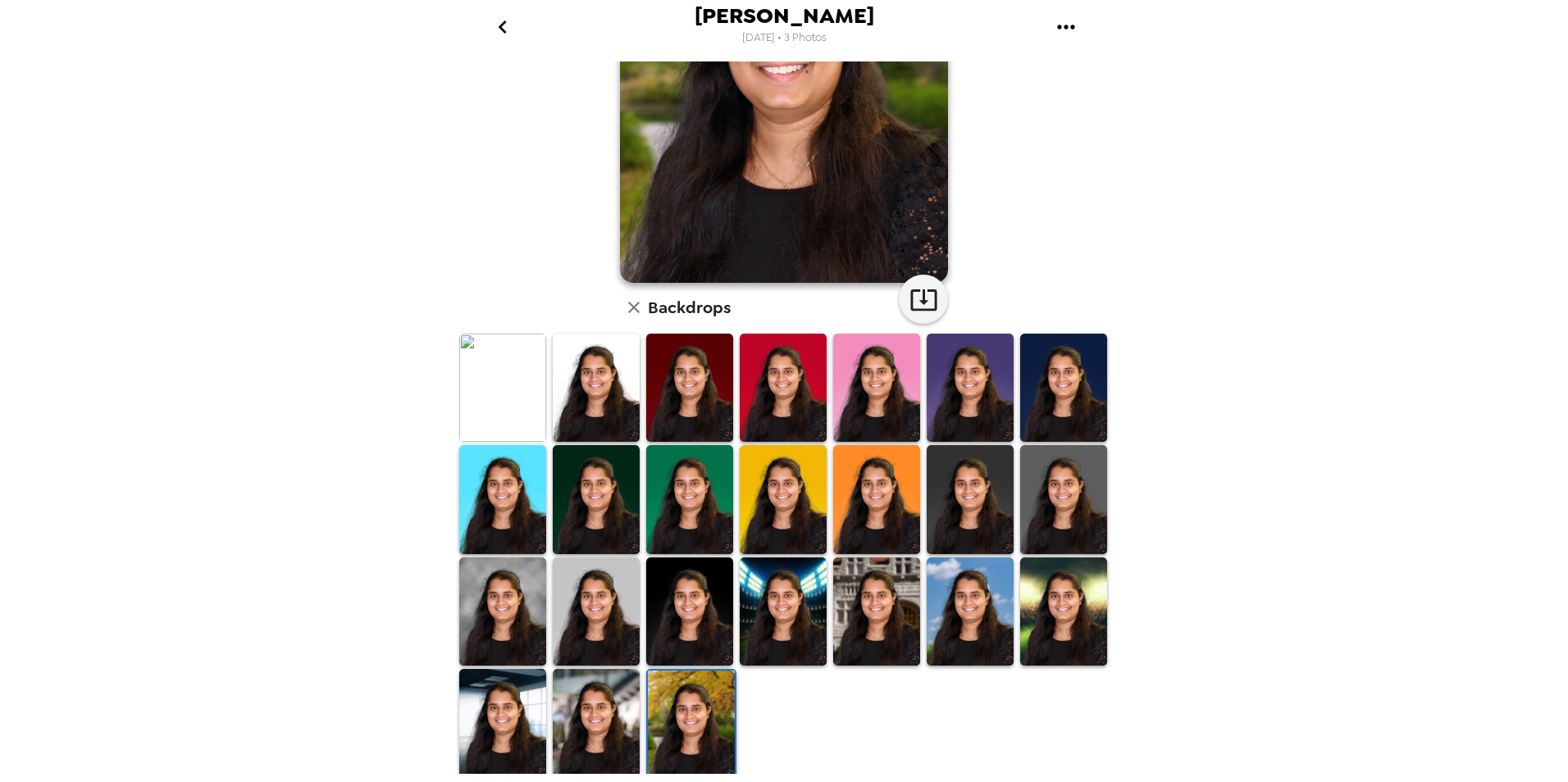
click at [961, 482] on img at bounding box center [970, 499] width 87 height 108
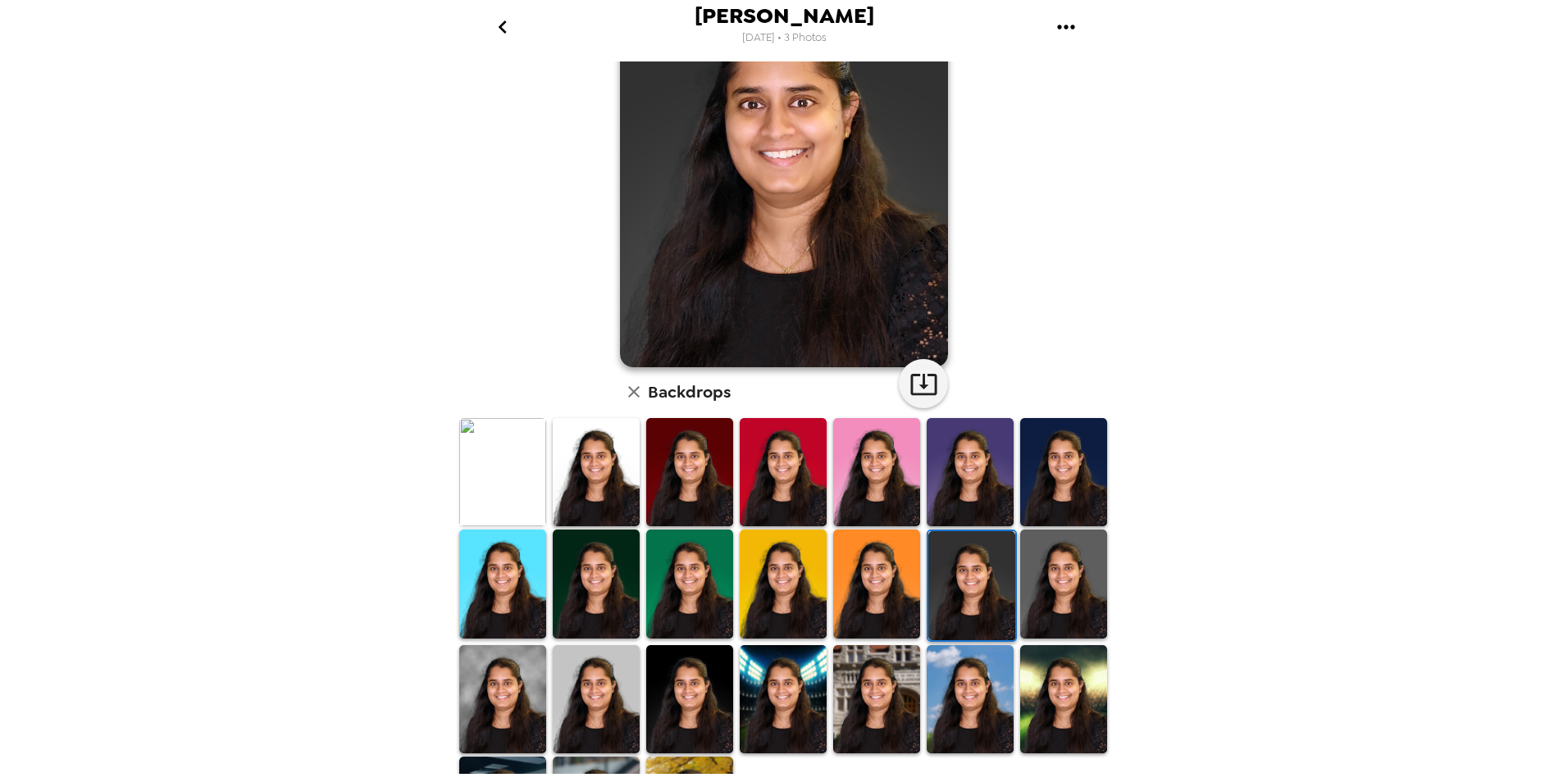
scroll to position [39, 0]
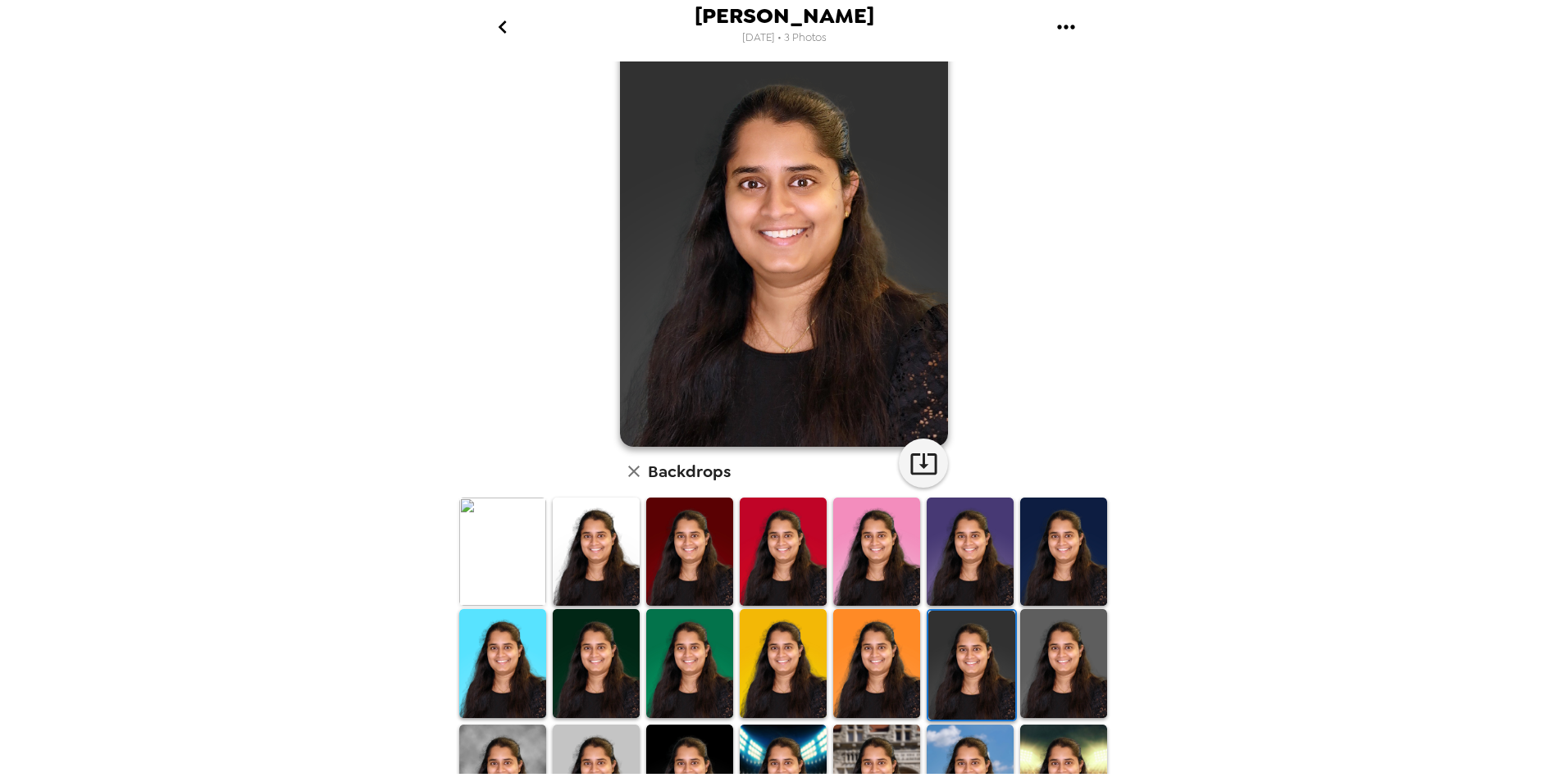
click at [1030, 660] on img at bounding box center [1063, 663] width 87 height 108
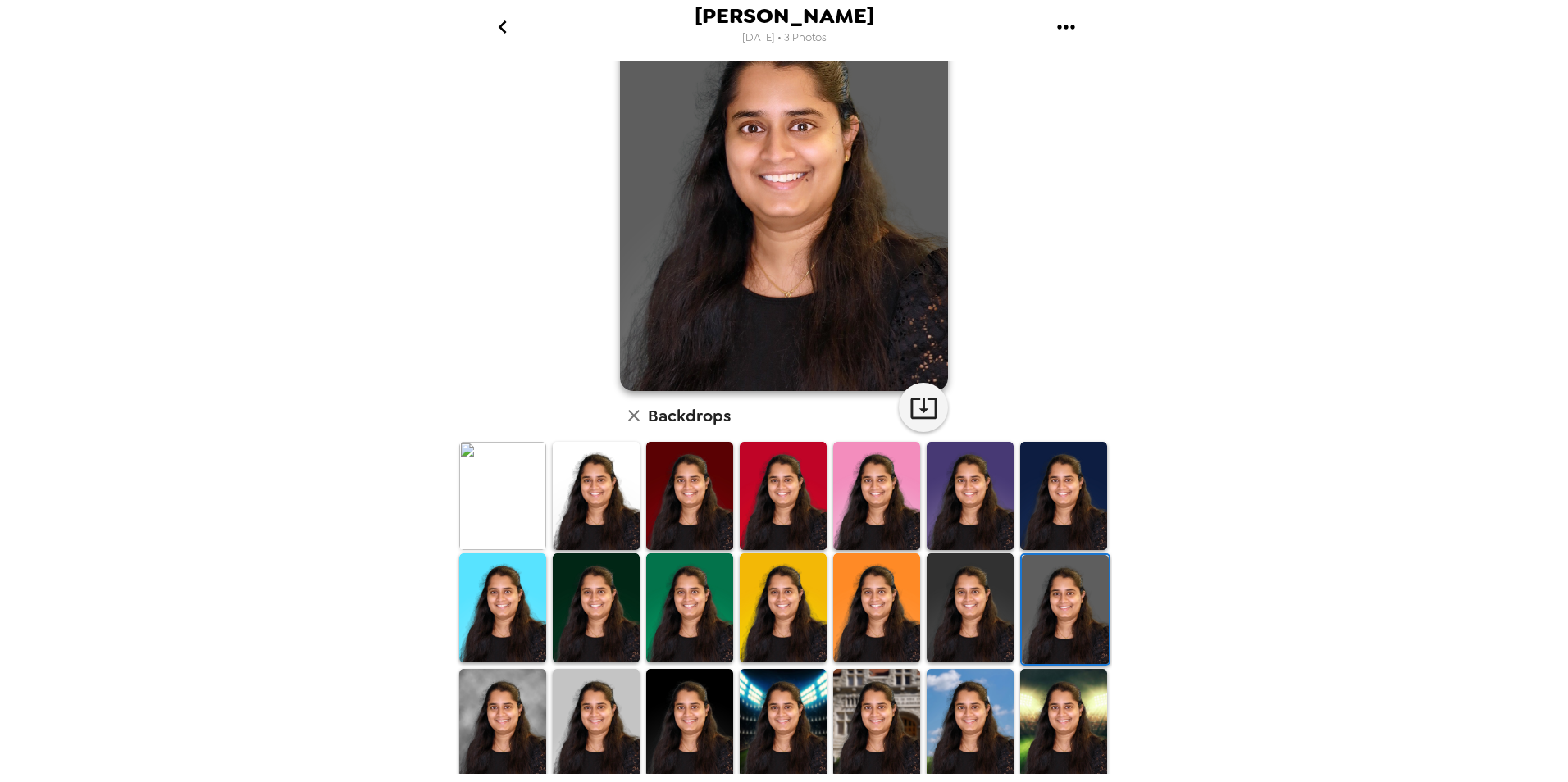
scroll to position [120, 0]
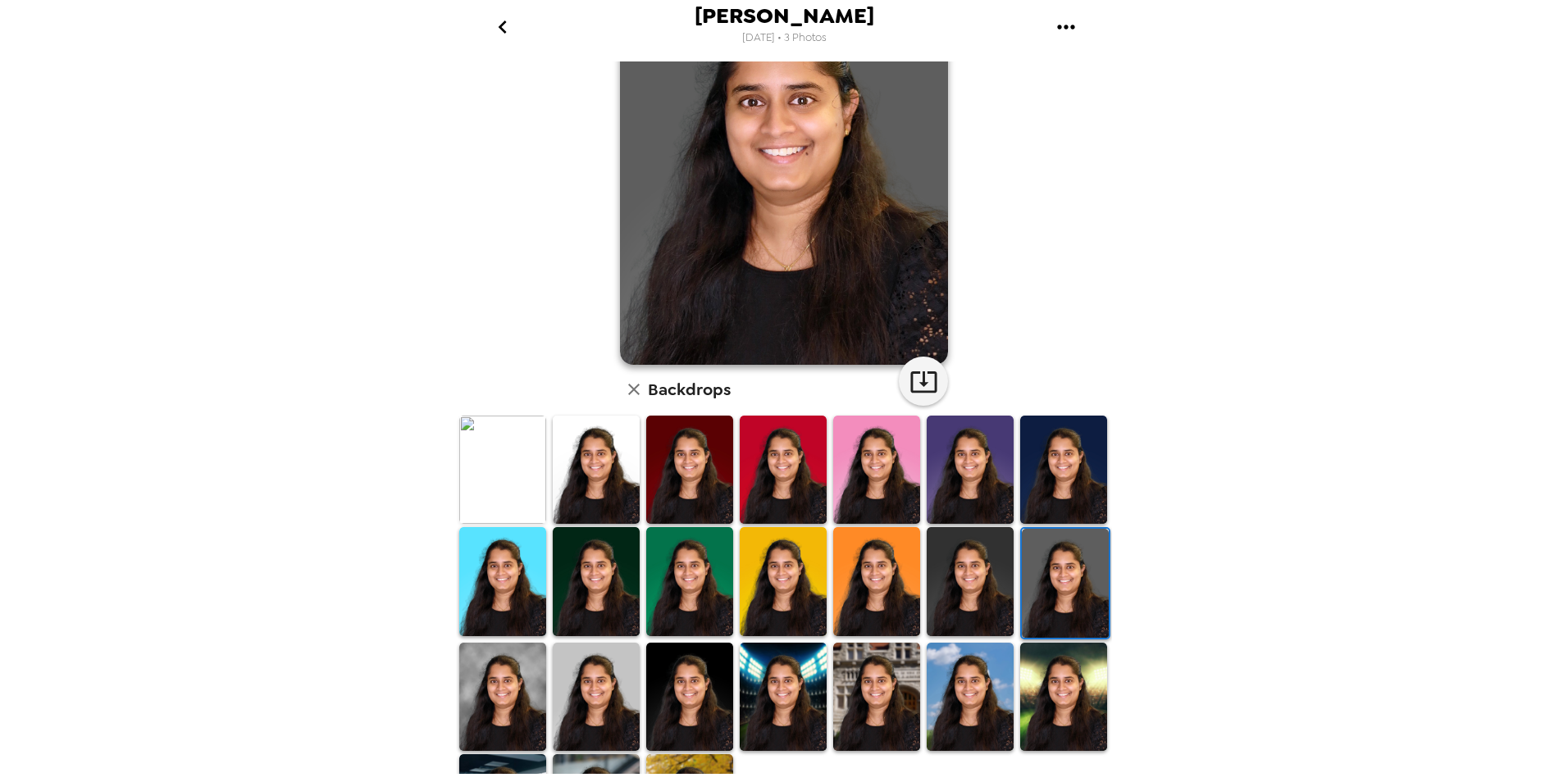
click at [968, 554] on img at bounding box center [970, 580] width 87 height 108
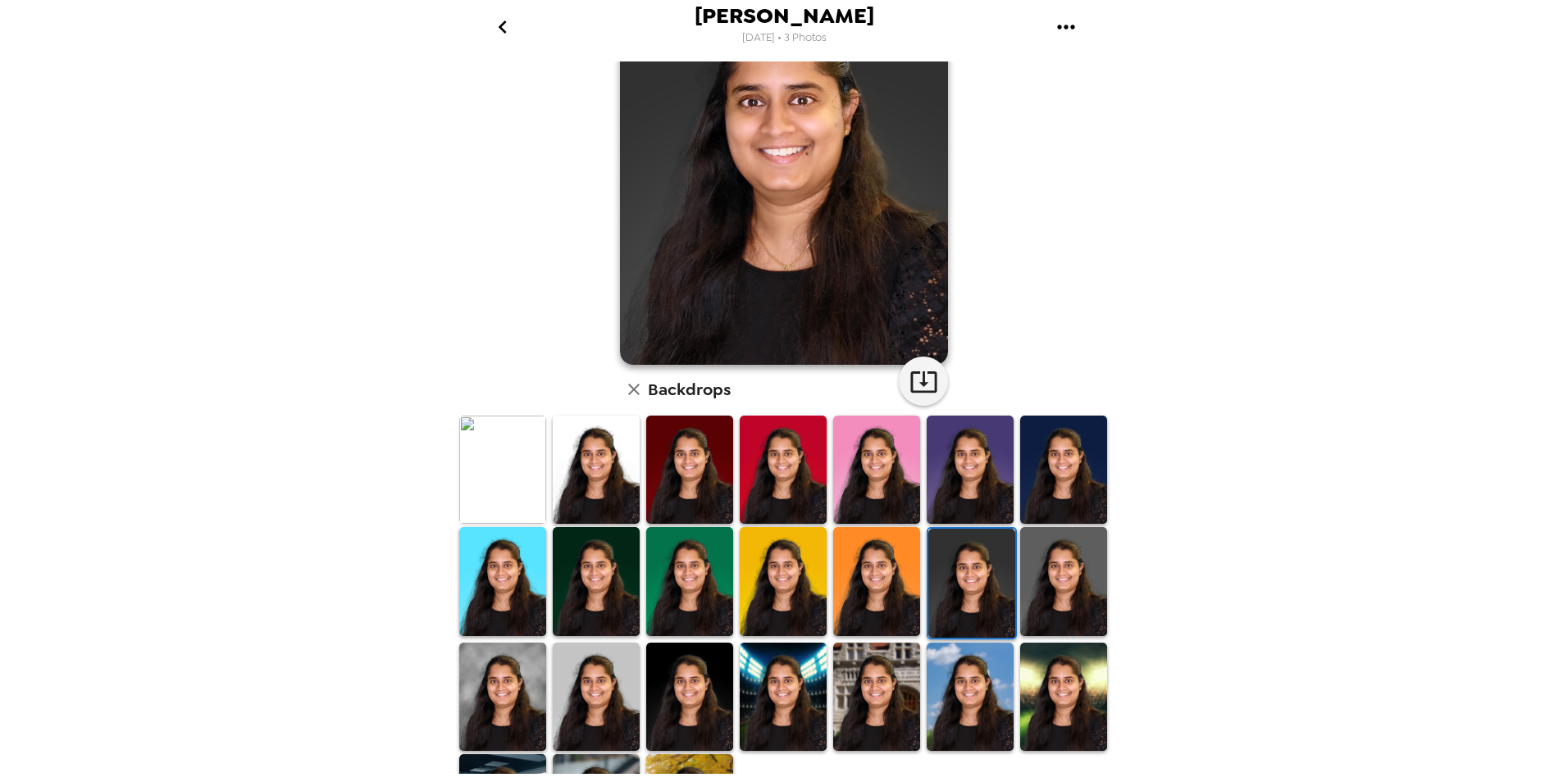
click at [496, 466] on img at bounding box center [503, 470] width 87 height 108
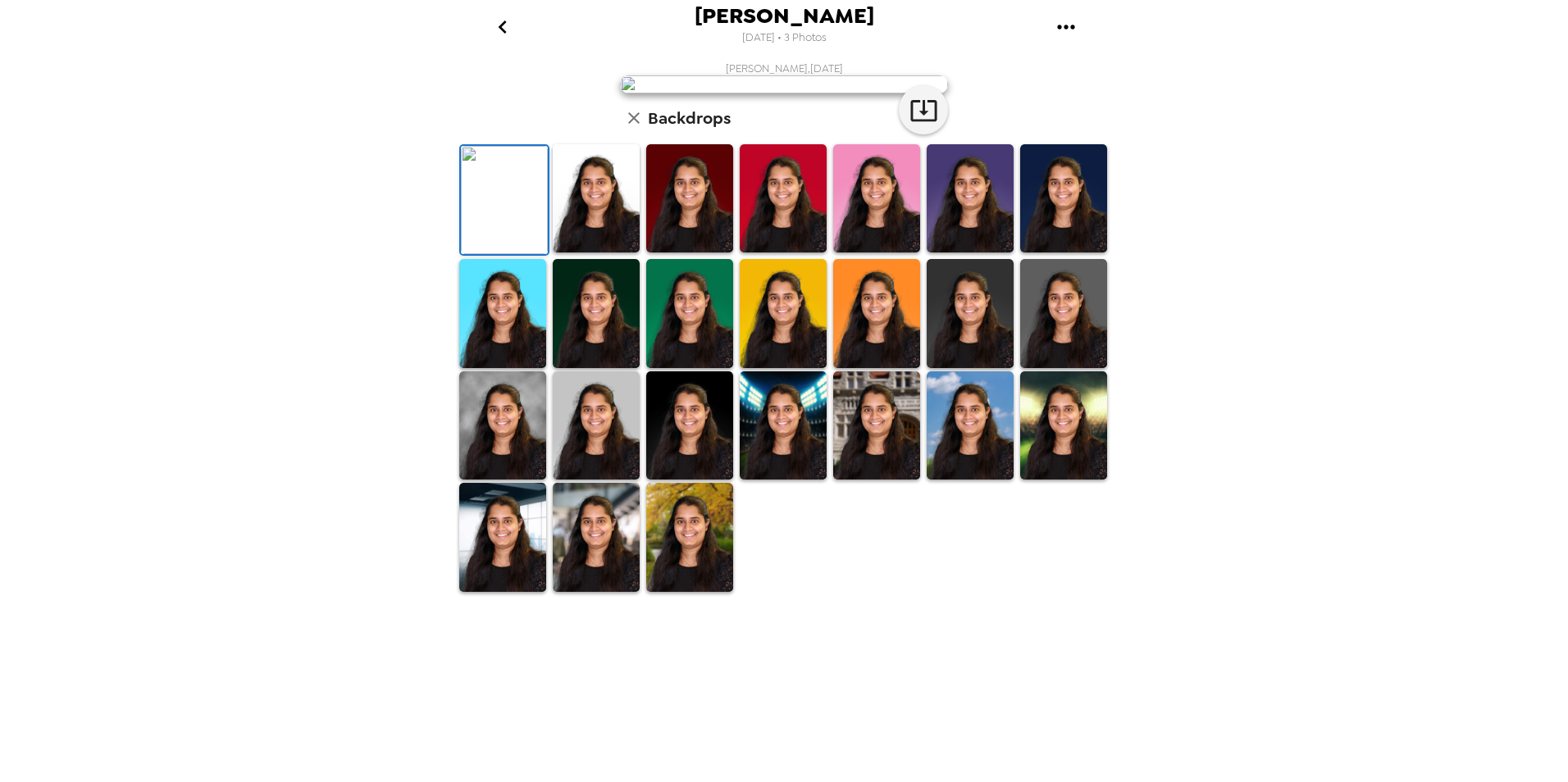
scroll to position [202, 0]
drag, startPoint x: 593, startPoint y: 741, endPoint x: 630, endPoint y: 723, distance: 41.1
click at [593, 591] on img at bounding box center [596, 536] width 87 height 108
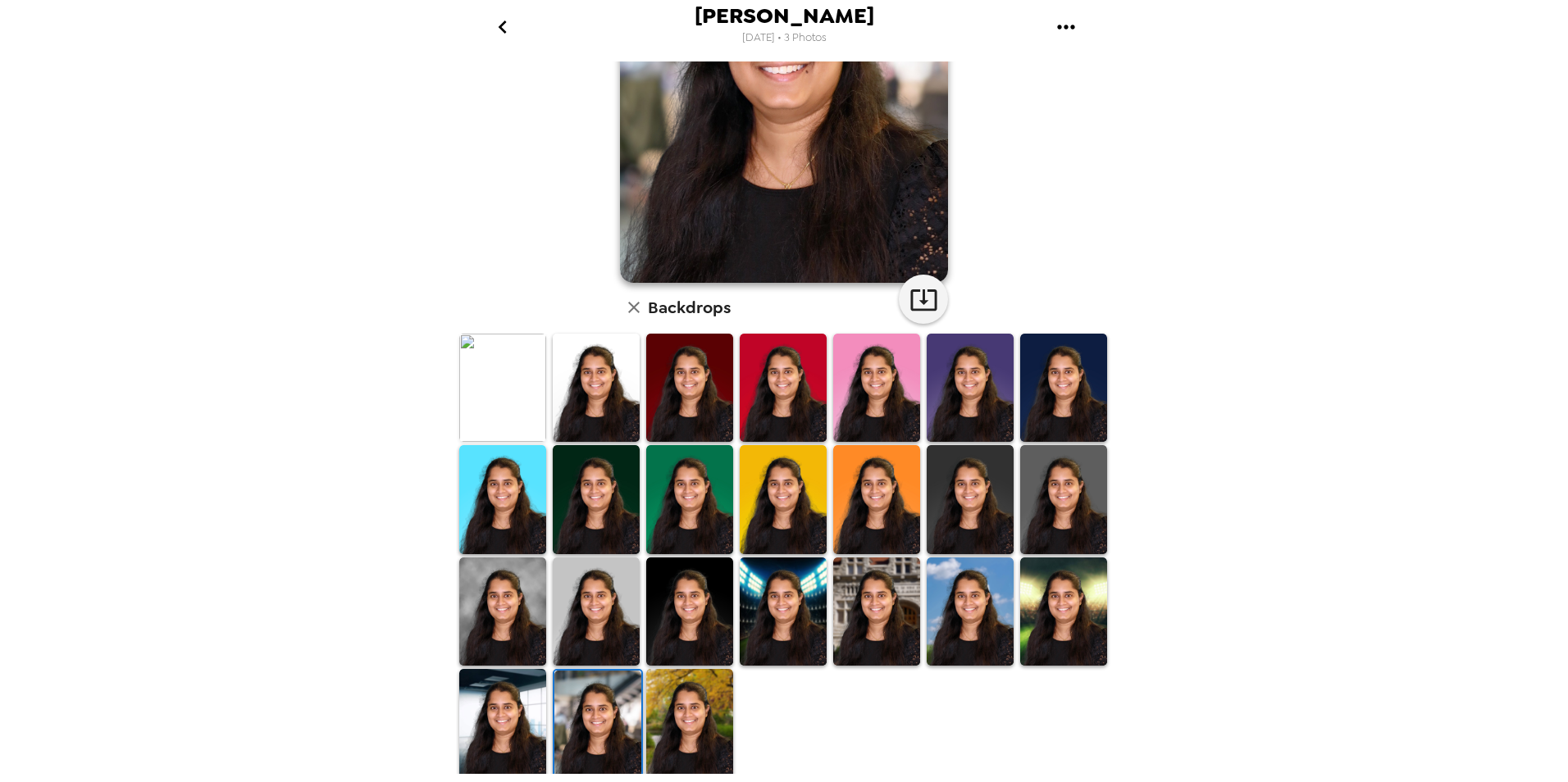
click at [588, 365] on img at bounding box center [596, 387] width 87 height 108
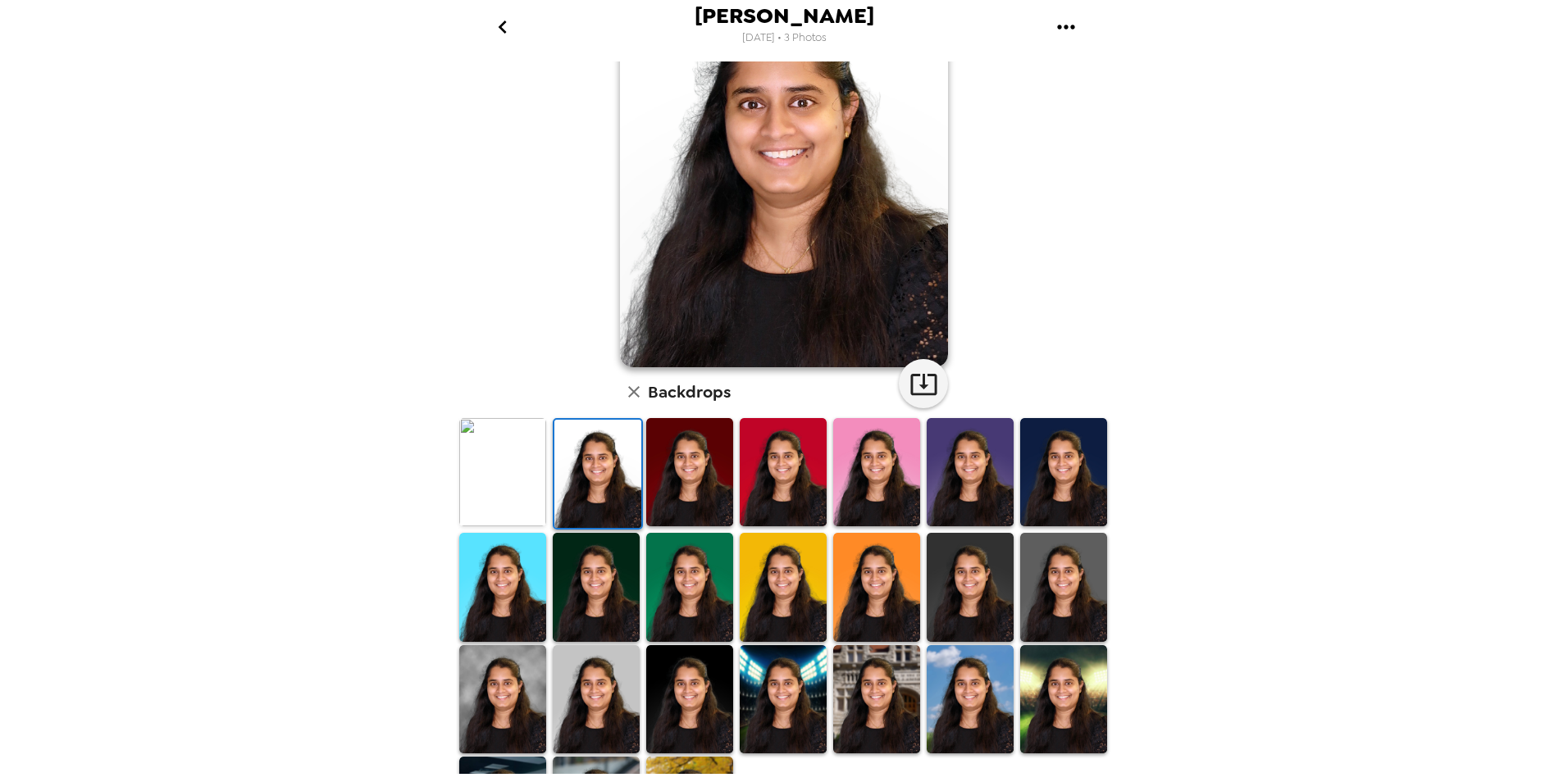
scroll to position [39, 0]
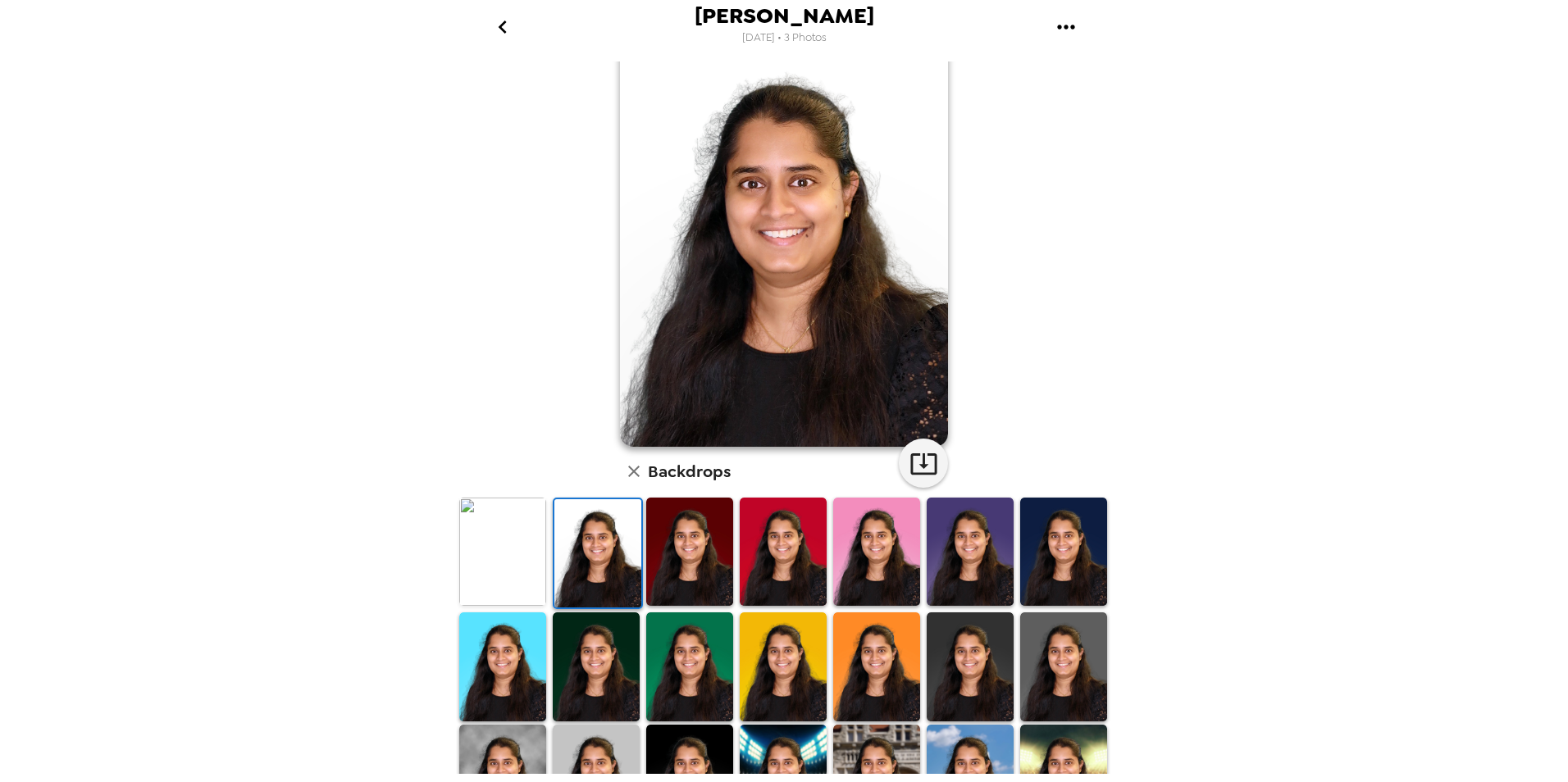
drag, startPoint x: 773, startPoint y: 549, endPoint x: 772, endPoint y: 558, distance: 9.1
click at [773, 549] on img at bounding box center [783, 551] width 87 height 108
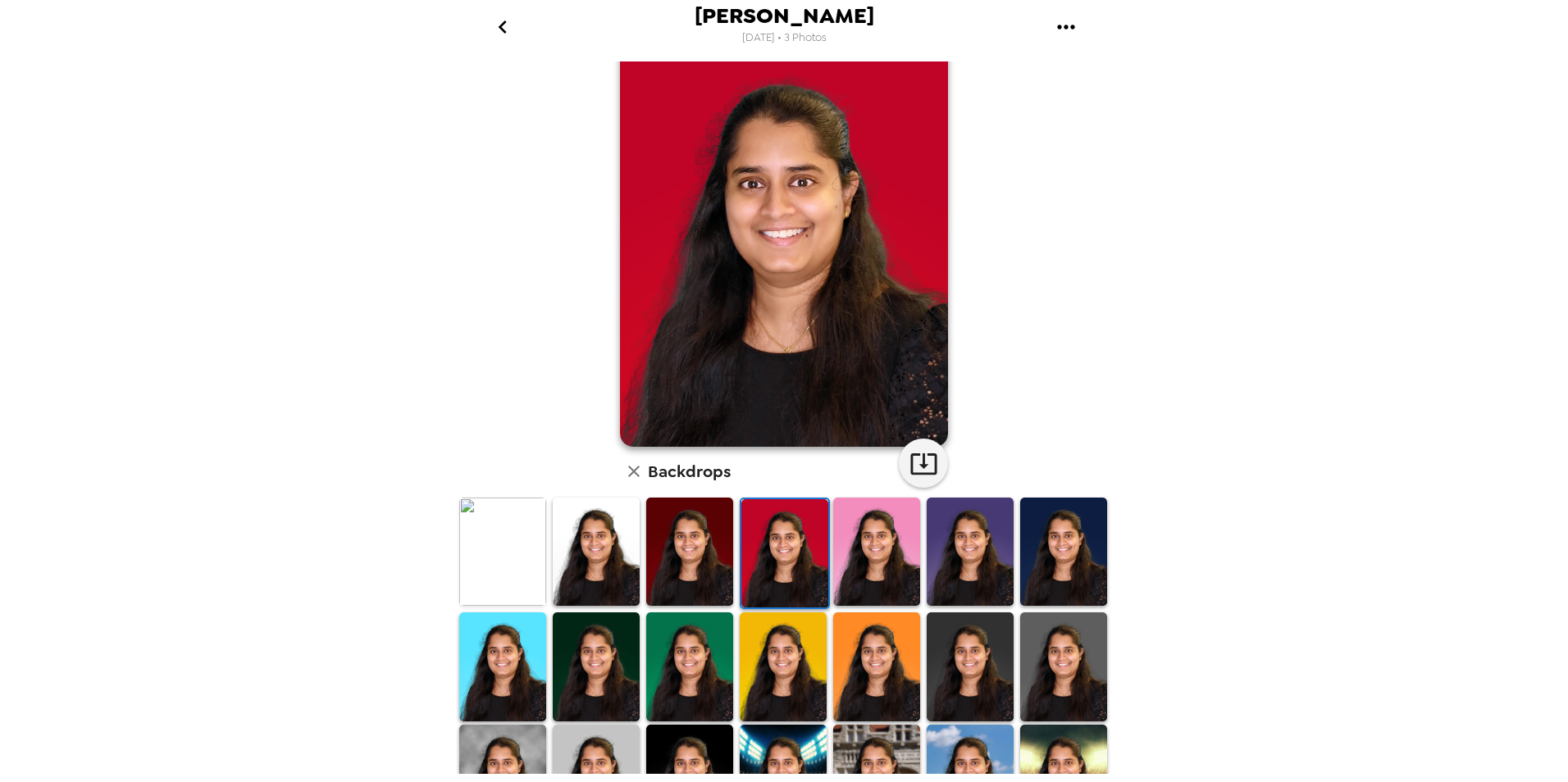
click at [852, 547] on img at bounding box center [876, 551] width 87 height 108
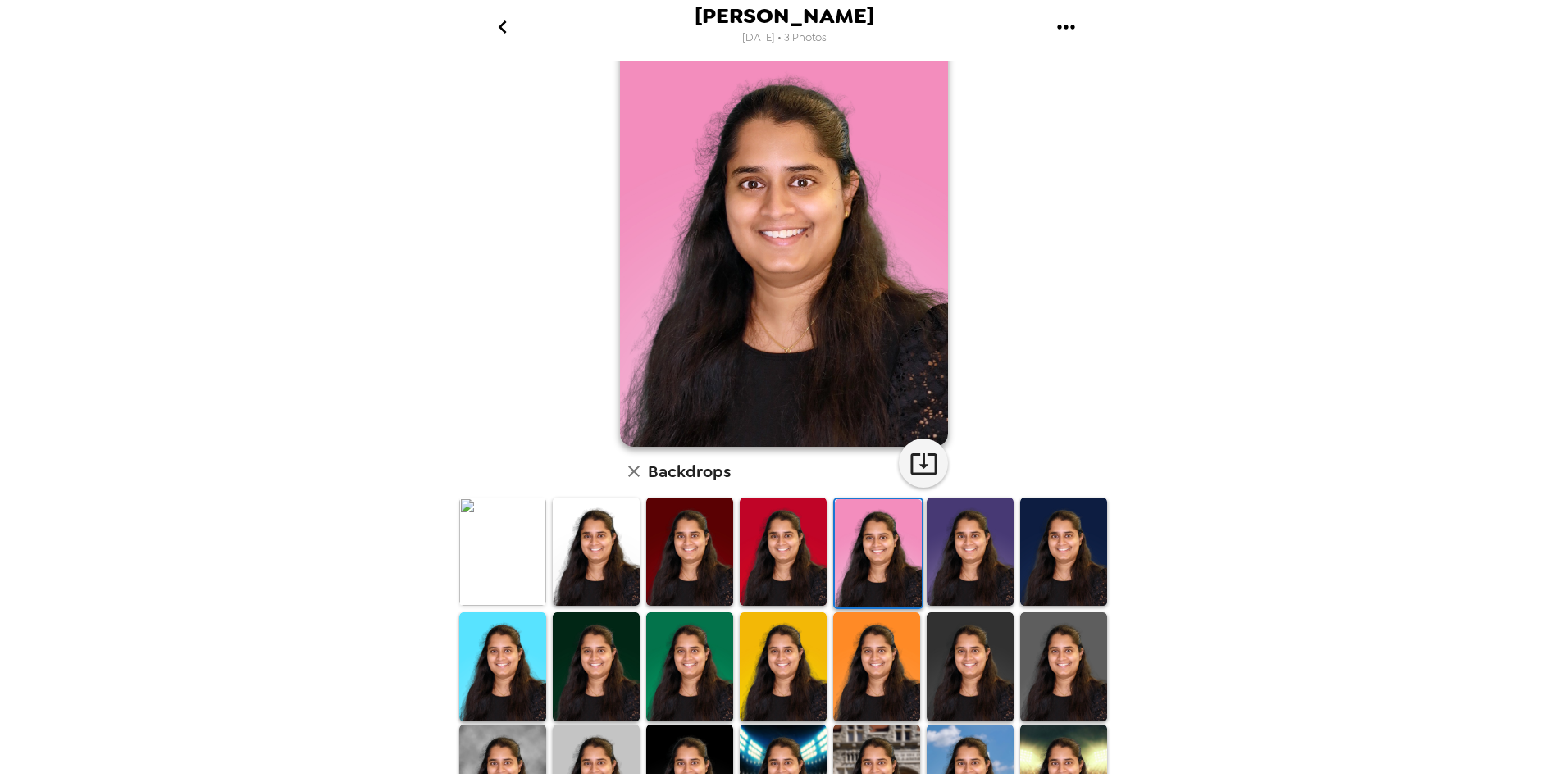
click at [965, 577] on img at bounding box center [970, 551] width 87 height 108
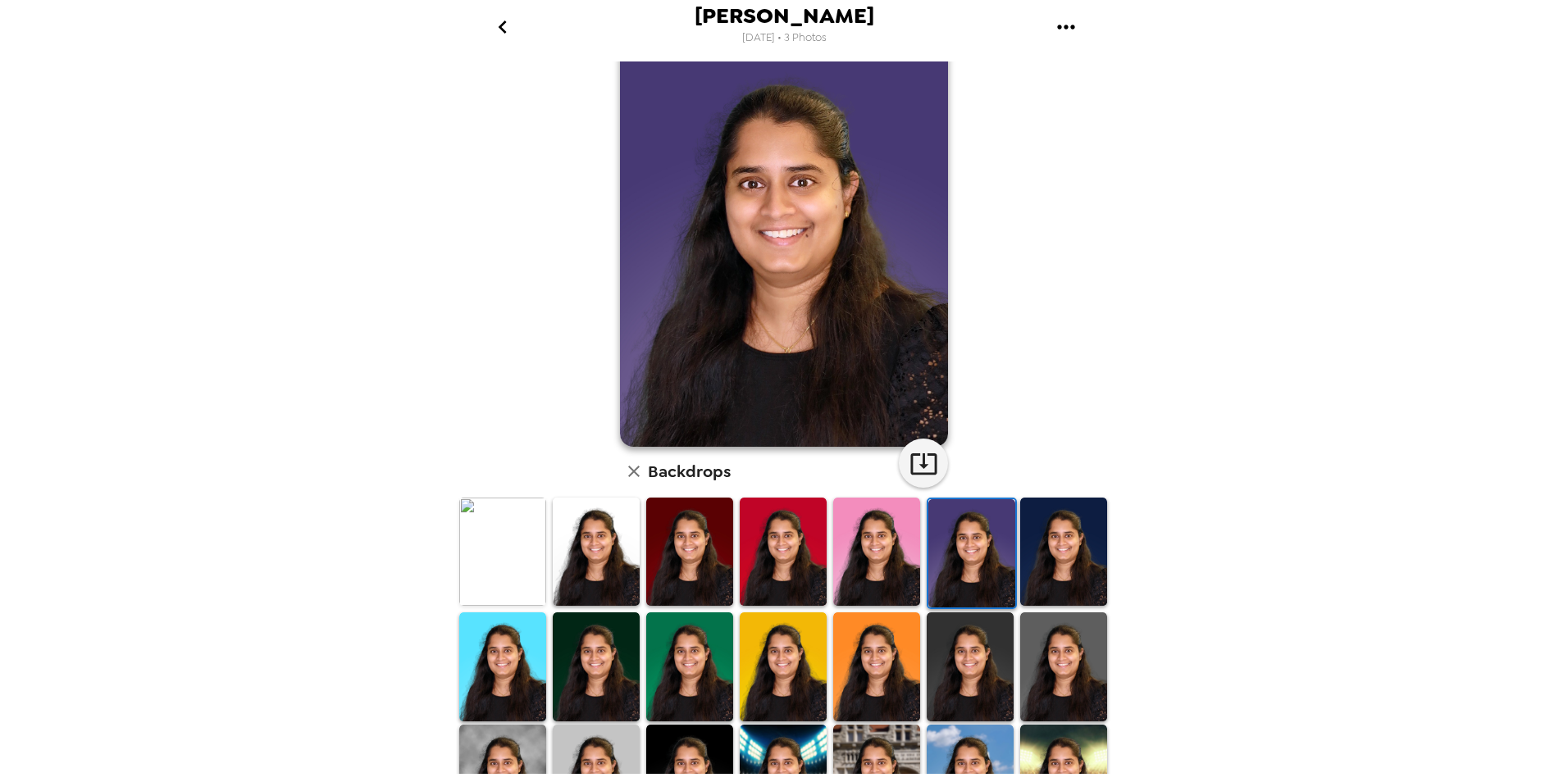
click at [1055, 572] on img at bounding box center [1063, 551] width 87 height 108
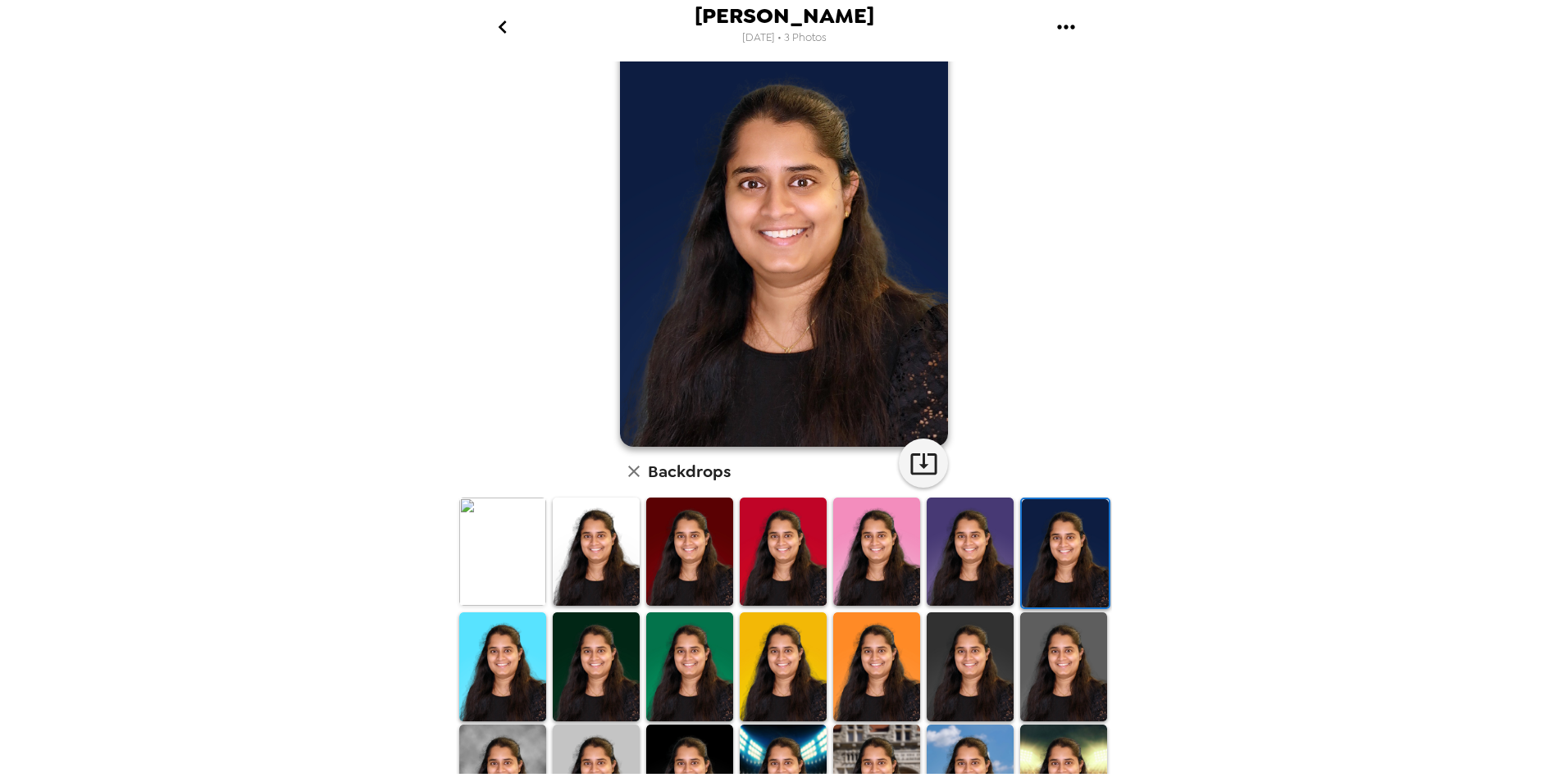
click at [866, 665] on img at bounding box center [876, 666] width 87 height 108
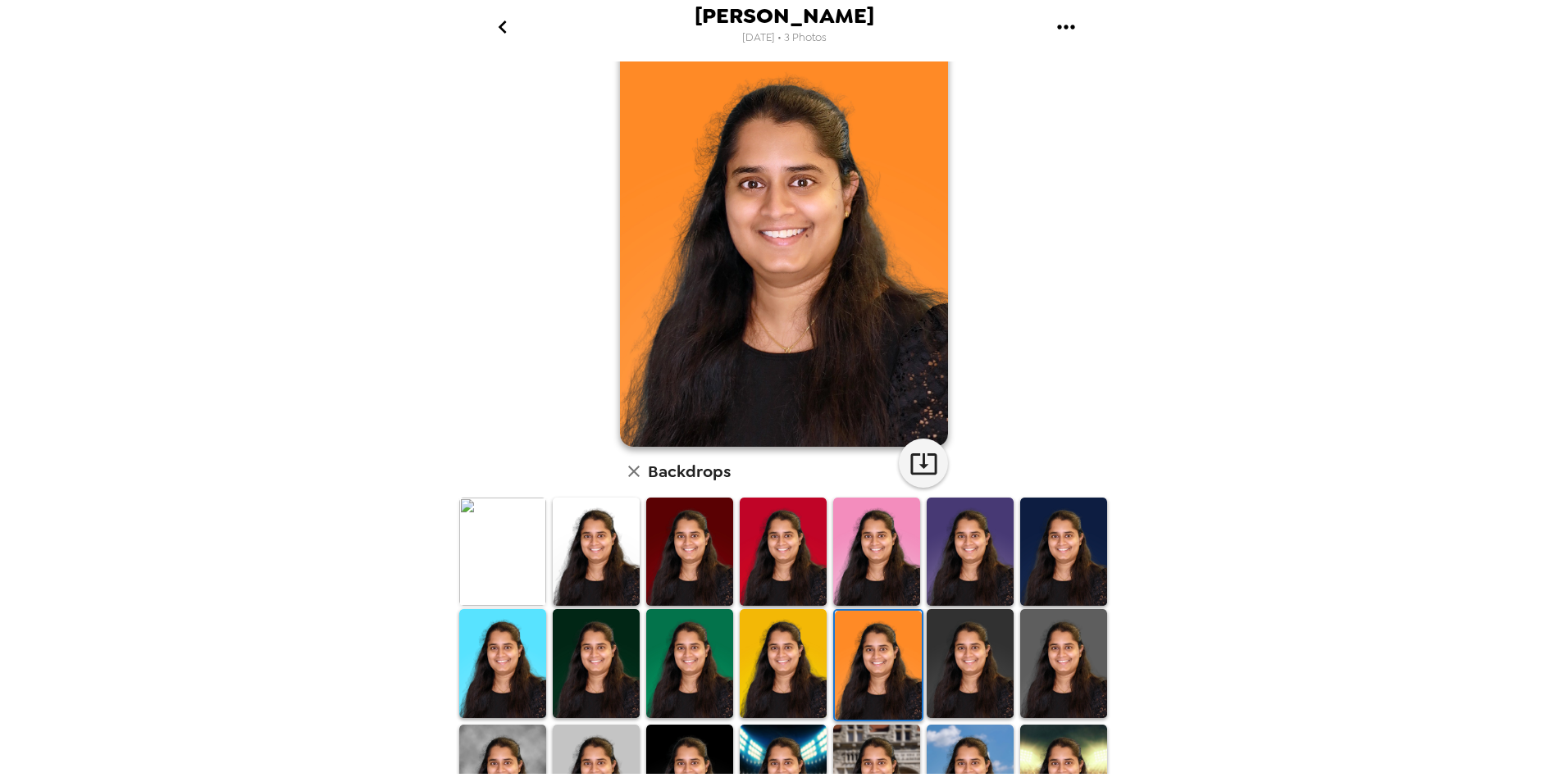
click at [769, 674] on img at bounding box center [783, 663] width 87 height 108
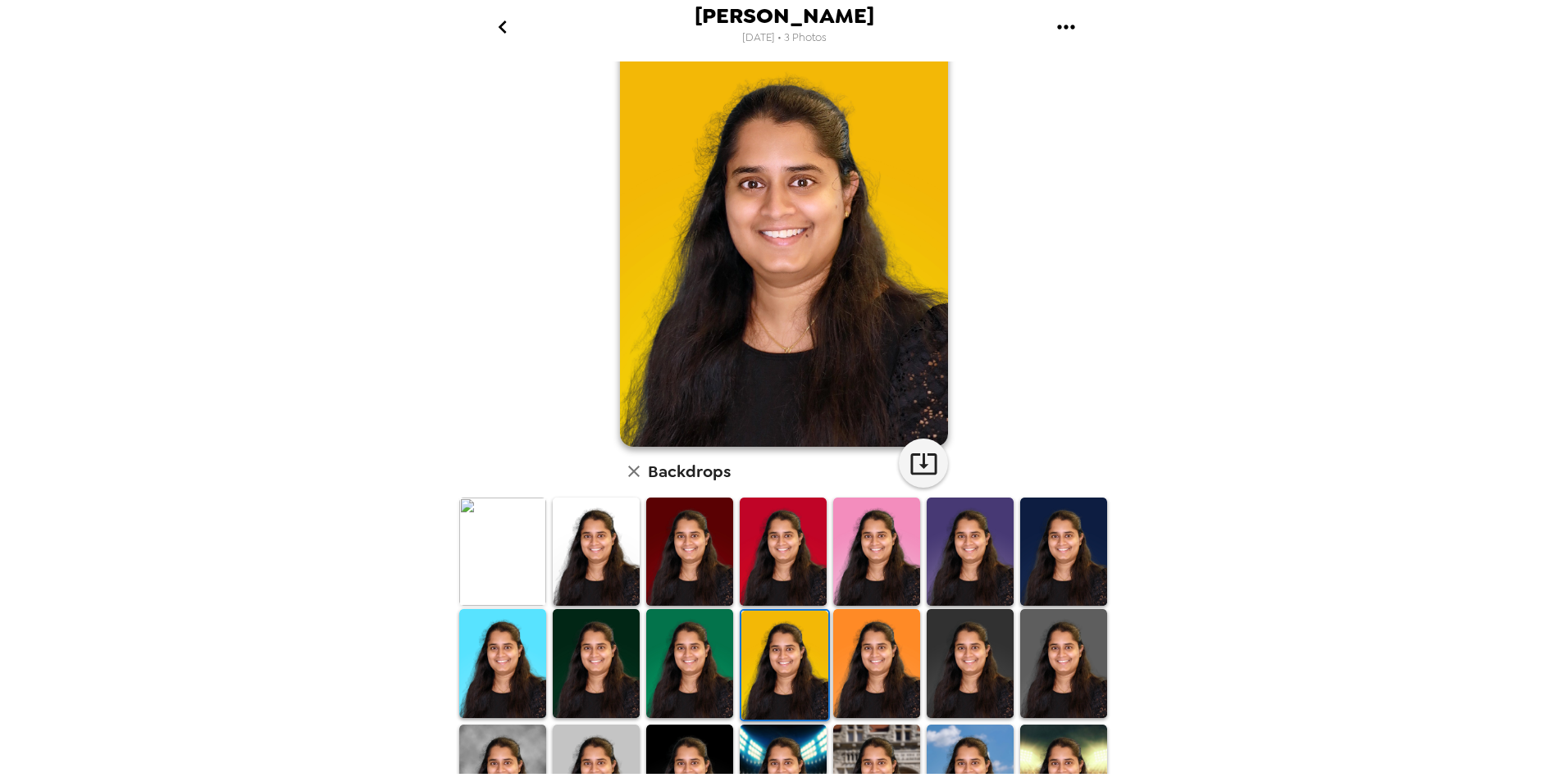
click at [677, 647] on img at bounding box center [690, 663] width 87 height 108
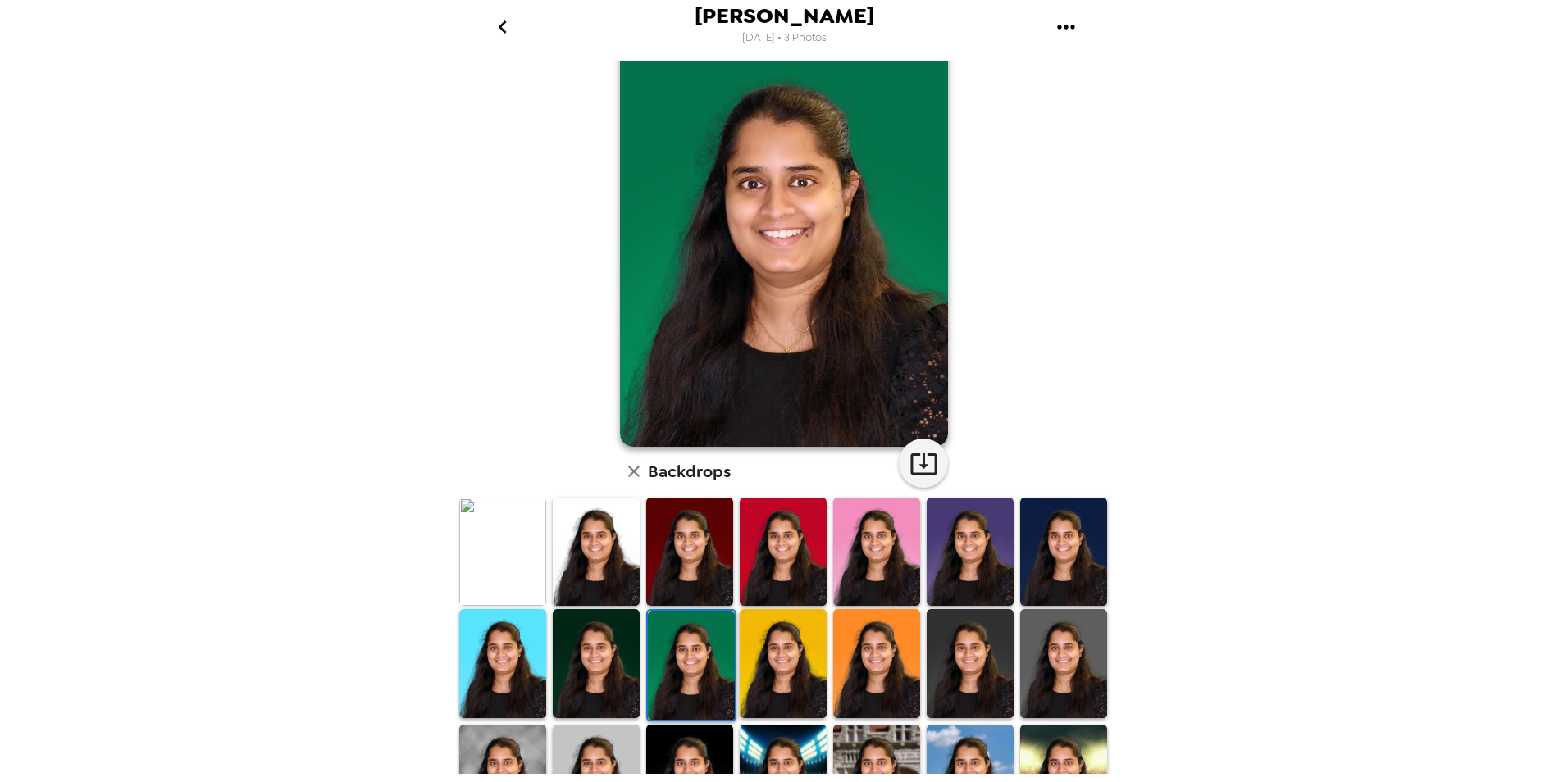
click at [594, 641] on img at bounding box center [596, 663] width 87 height 108
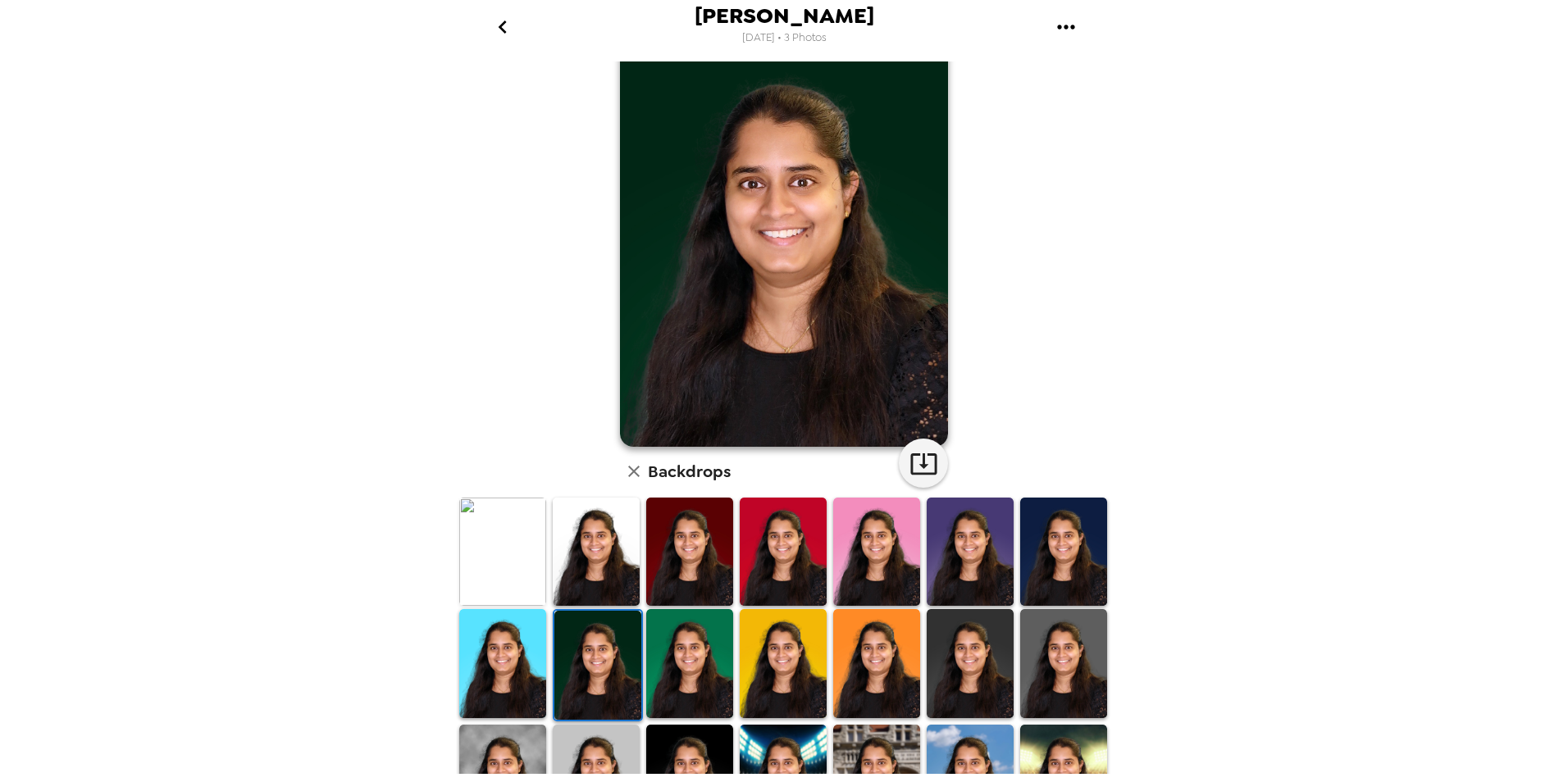
click at [707, 666] on img at bounding box center [690, 663] width 87 height 108
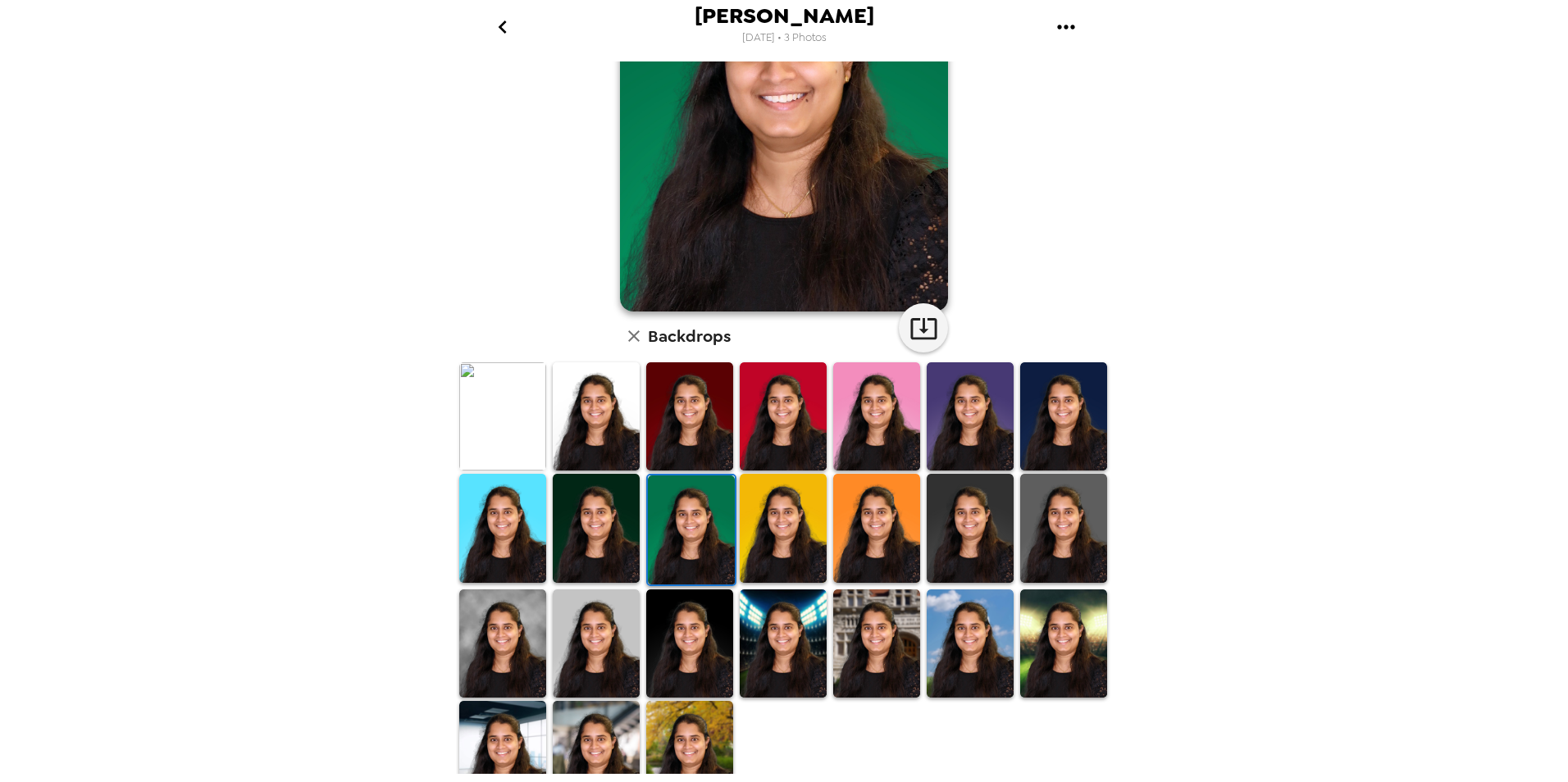
scroll to position [202, 0]
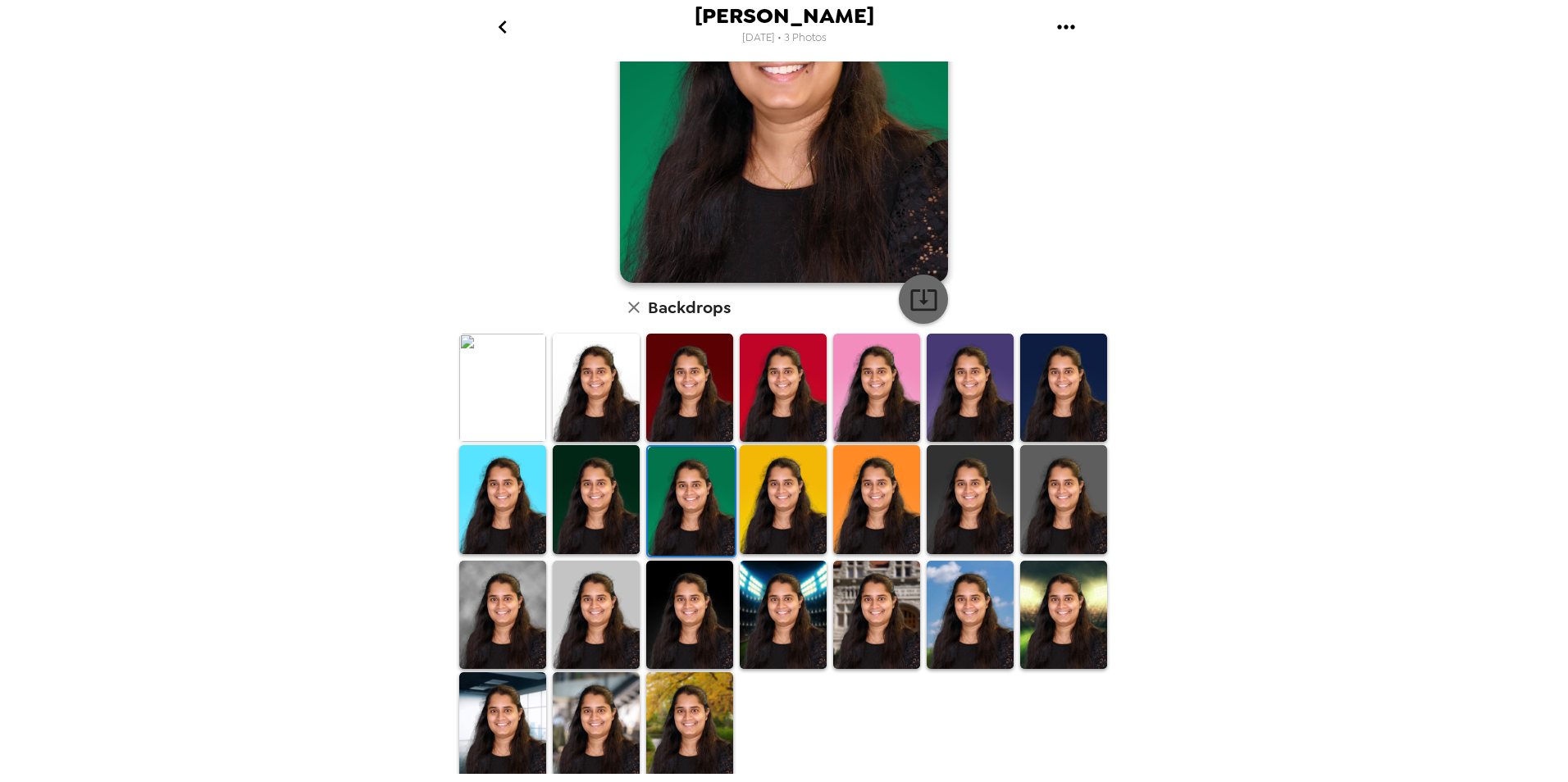
click at [919, 292] on icon "button" at bounding box center [924, 299] width 29 height 29
click at [402, 203] on div "[PERSON_NAME] [DATE] • 3 Photos [PERSON_NAME] , [DATE] Backdrops" at bounding box center [784, 391] width 1568 height 782
drag, startPoint x: 968, startPoint y: 565, endPoint x: 856, endPoint y: 519, distance: 121.1
click at [968, 565] on img at bounding box center [970, 615] width 87 height 108
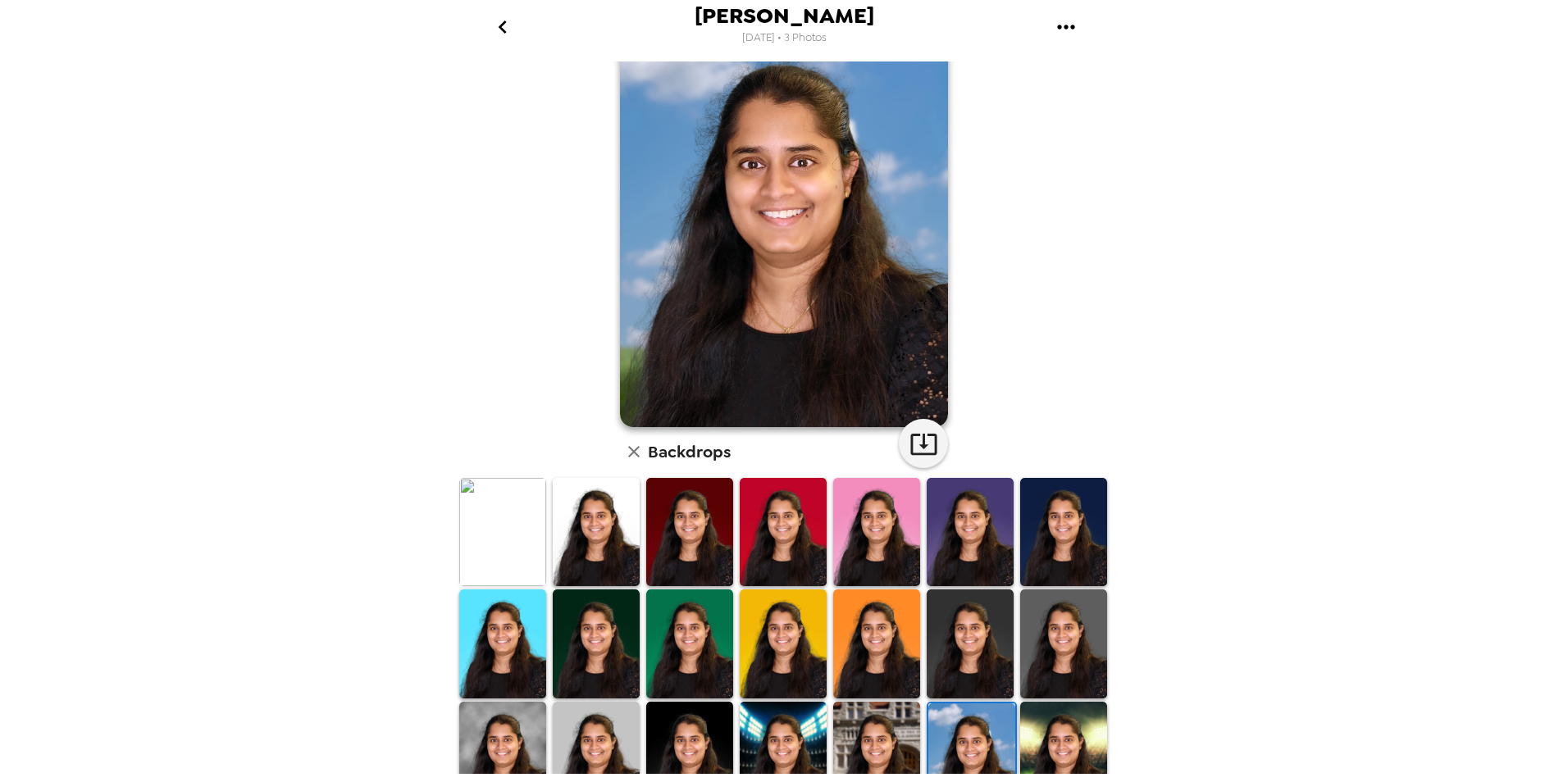
scroll to position [164, 0]
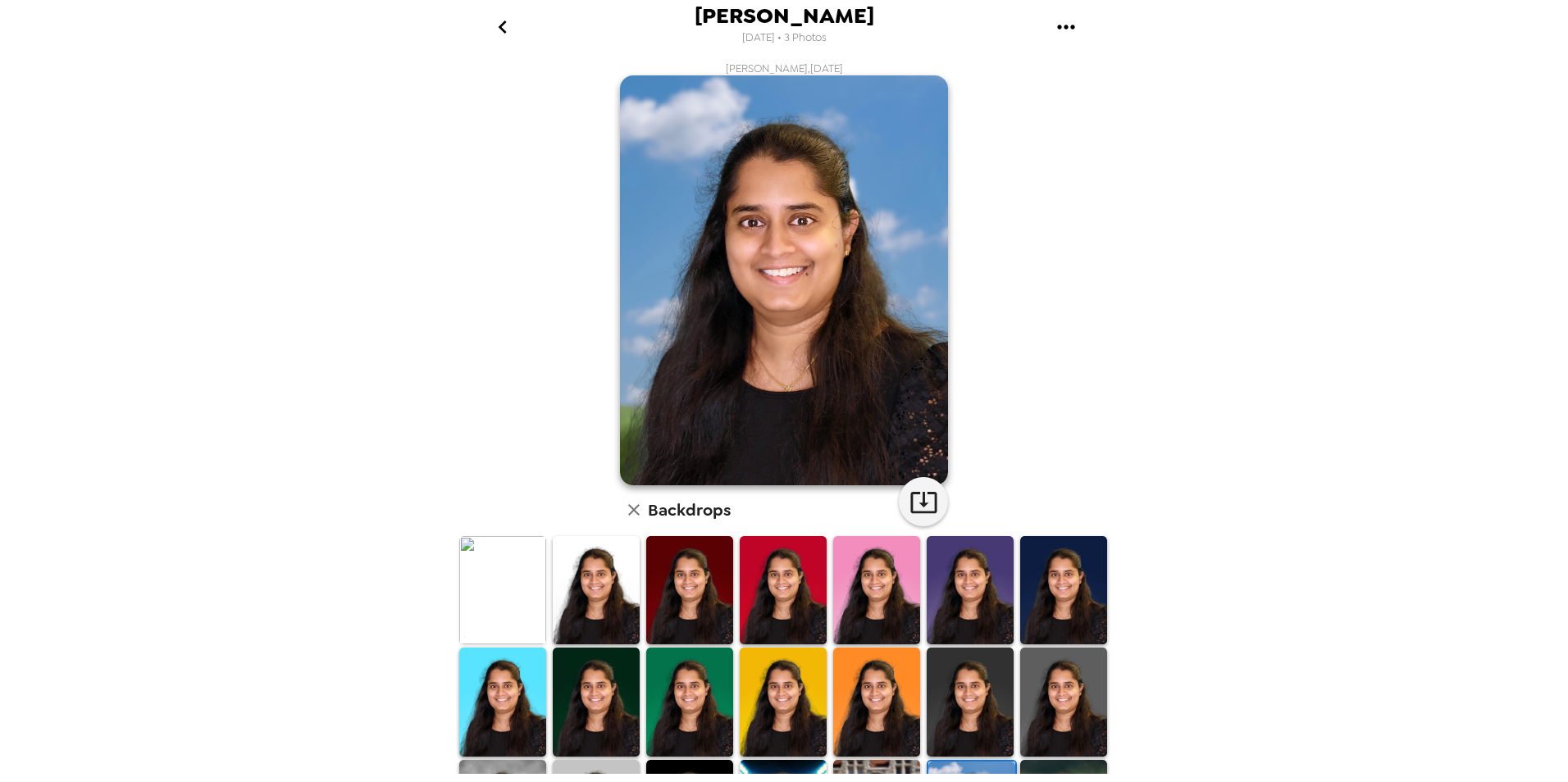
scroll to position [164, 0]
